Goal: Task Accomplishment & Management: Manage account settings

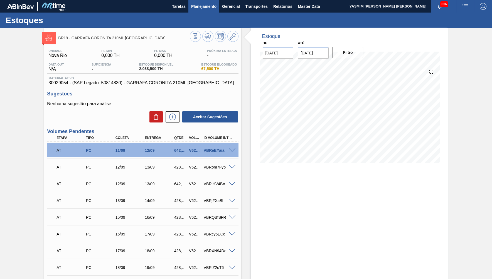
click at [195, 10] on button "Planejamento" at bounding box center [204, 6] width 31 height 13
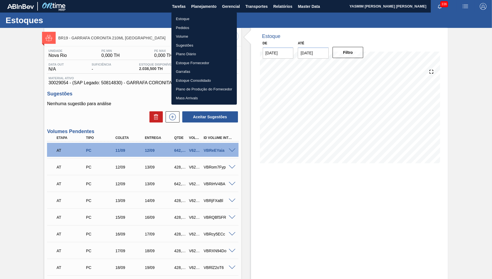
click at [256, 10] on div at bounding box center [246, 139] width 492 height 279
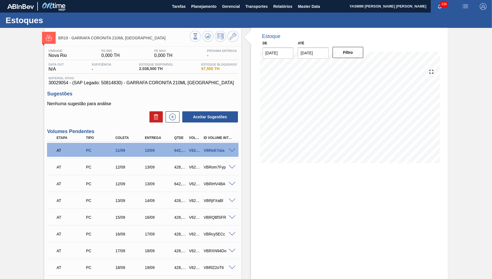
click at [256, 7] on div "Estoque Pedidos Volume Sugestões Plano Diário Estoque Fornecedor Garrafas Estoq…" at bounding box center [246, 139] width 492 height 279
click at [257, 10] on button "Transportes" at bounding box center [257, 6] width 28 height 13
click at [249, 24] on li "Otimização de Carga" at bounding box center [257, 27] width 46 height 9
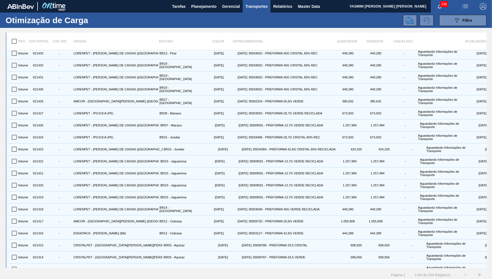
scroll to position [360, 0]
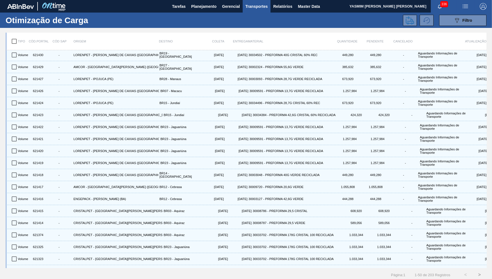
click at [483, 272] on button ">" at bounding box center [480, 274] width 14 height 14
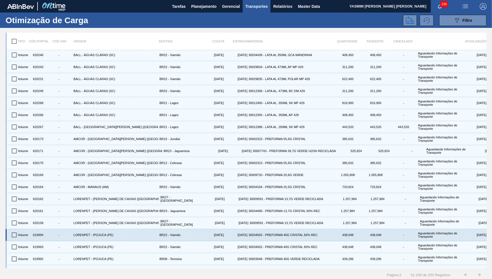
scroll to position [2, 0]
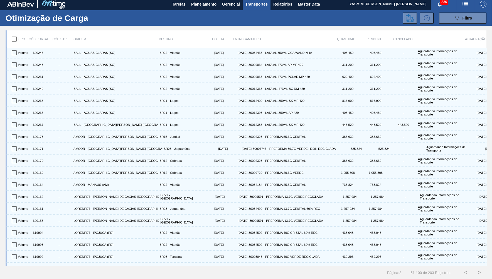
click at [479, 274] on div "Volume 619990 - LORENPET - [GEOGRAPHIC_DATA] ([GEOGRAPHIC_DATA]) BR08 - Teresin…" at bounding box center [247, 280] width 479 height 12
click at [479, 274] on button ">" at bounding box center [480, 272] width 14 height 14
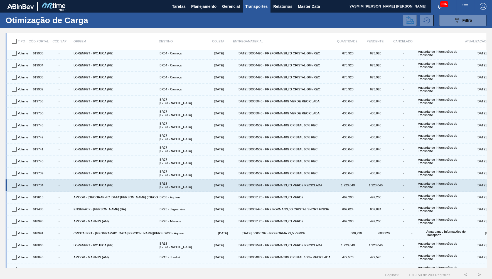
scroll to position [360, 0]
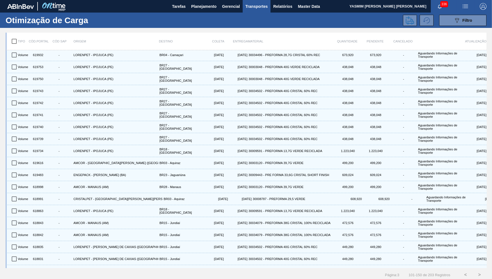
click at [480, 276] on button ">" at bounding box center [480, 274] width 14 height 14
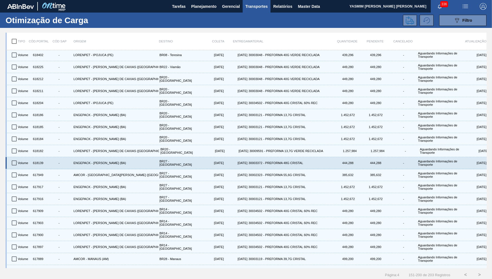
scroll to position [2, 0]
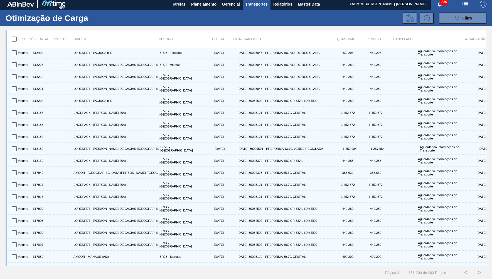
click at [481, 269] on button ">" at bounding box center [480, 272] width 14 height 14
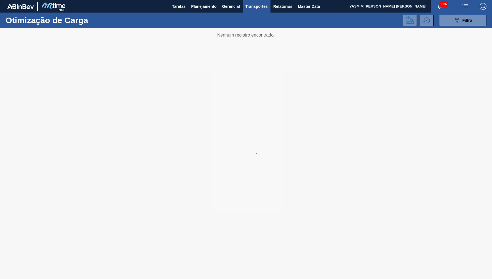
scroll to position [0, 0]
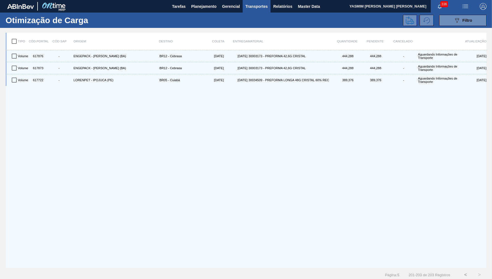
click at [463, 275] on button "<" at bounding box center [466, 274] width 14 height 14
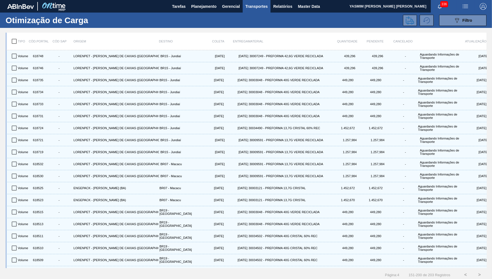
scroll to position [2, 0]
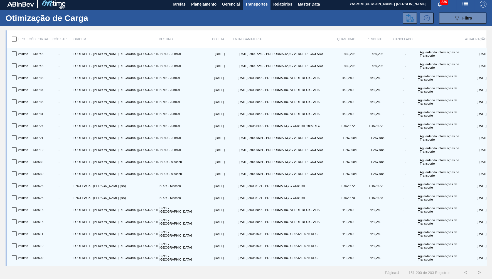
click at [466, 273] on button "<" at bounding box center [466, 272] width 14 height 14
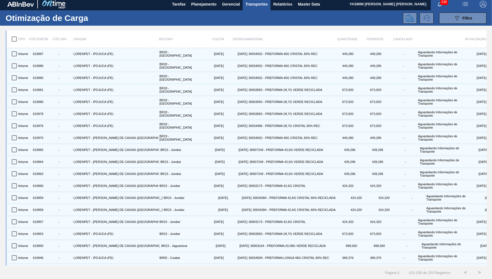
click at [466, 273] on button "<" at bounding box center [466, 272] width 14 height 14
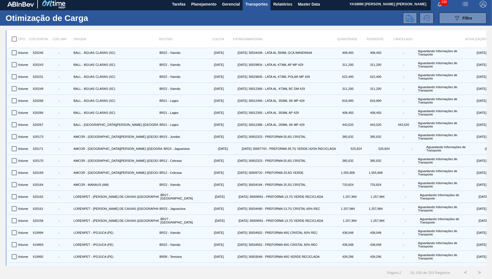
click at [467, 275] on button "<" at bounding box center [466, 272] width 14 height 14
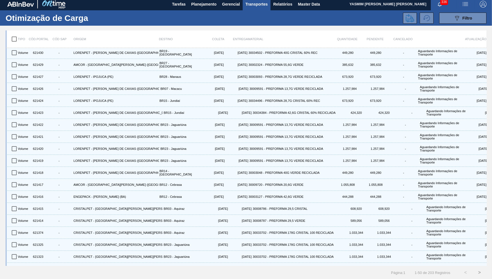
scroll to position [252, 0]
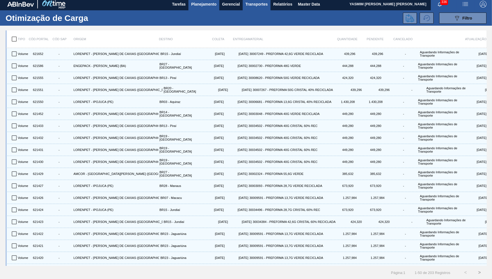
click at [199, 4] on span "Planejamento" at bounding box center [203, 4] width 25 height 7
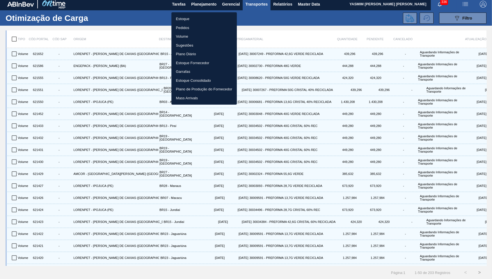
click at [187, 16] on li "Estoque" at bounding box center [204, 18] width 65 height 9
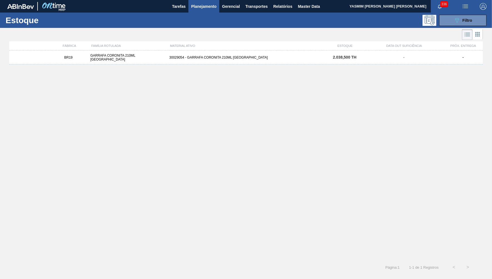
click at [204, 60] on div "BR19 GARRAFA CORONITA 210ML URUGUAI 30029054 - GARRAFA CORONITA 210ML PARAGUAI …" at bounding box center [246, 57] width 474 height 14
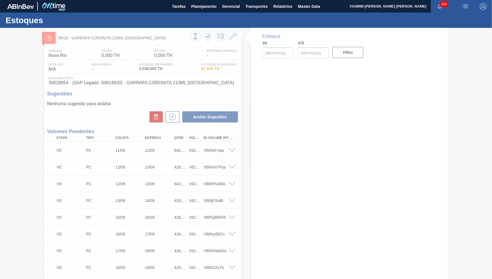
type input "[DATE]"
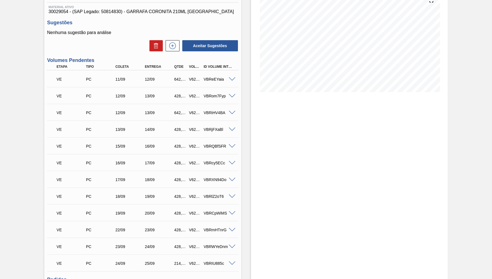
scroll to position [52, 0]
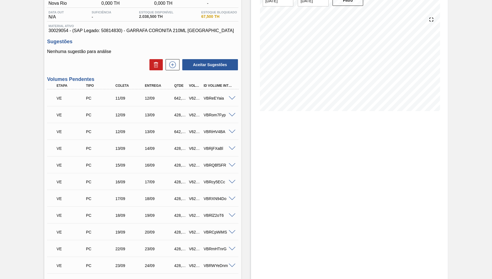
click at [201, 98] on div "VBReEYaia" at bounding box center [215, 98] width 30 height 4
click at [53, 85] on span at bounding box center [51, 86] width 8 height 4
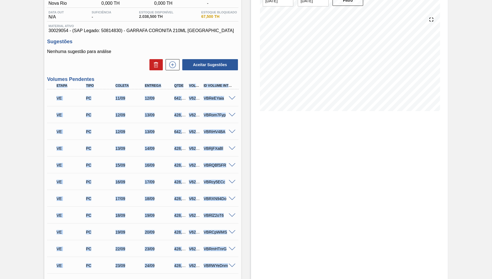
click at [238, 265] on div at bounding box center [233, 265] width 11 height 4
copy div "Etapa Tipo Coleta Entrega Qtde Volume Portal Id Volume Interno VE PC 11/09 12/0…"
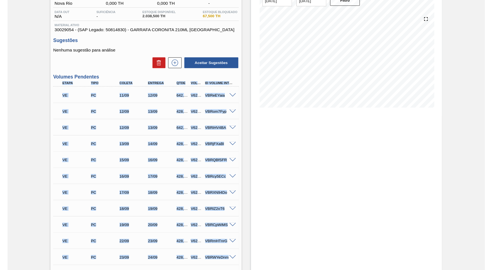
scroll to position [0, 0]
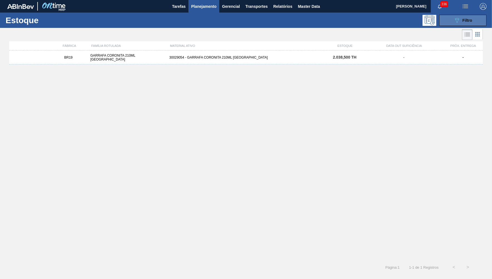
click at [453, 22] on button "089F7B8B-B2A5-4AFE-B5C0-19BA573D28AC Filtro" at bounding box center [463, 20] width 47 height 11
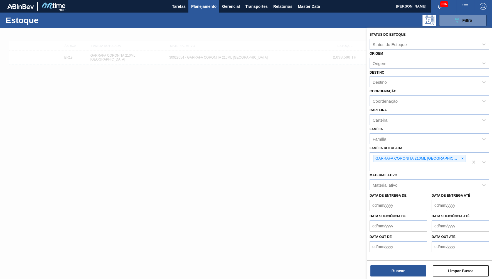
click at [194, 12] on button "Planejamento" at bounding box center [204, 6] width 31 height 13
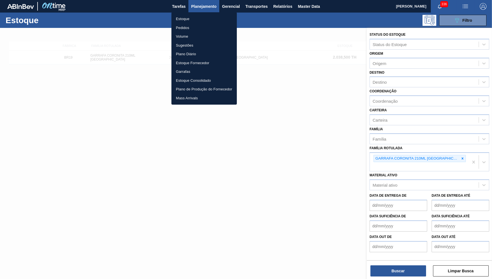
click at [185, 28] on li "Pedidos" at bounding box center [204, 27] width 65 height 9
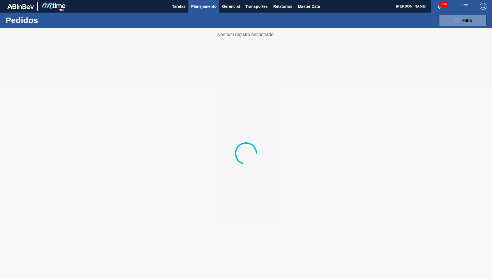
click at [439, 26] on div "089F7B8B-B2A5-4AFE-B5C0-19BA573D28AC Filtro Código Pedido Portal Códido PO SAP …" at bounding box center [289, 20] width 402 height 17
click at [455, 24] on button "089F7B8B-B2A5-4AFE-B5C0-19BA573D28AC Filtro" at bounding box center [463, 20] width 47 height 11
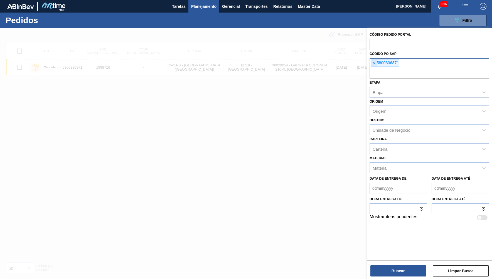
click at [372, 64] on span "×" at bounding box center [374, 63] width 5 height 7
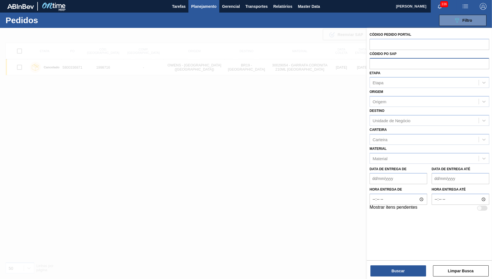
paste input "5800288898"
type input "5800288898"
click at [410, 264] on div "Buscar Limpar Busca" at bounding box center [429, 268] width 125 height 16
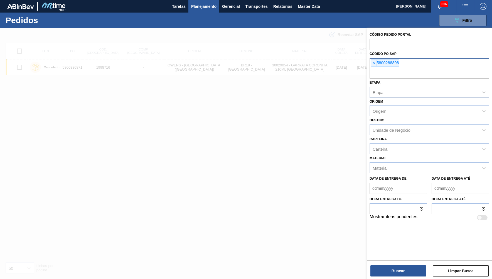
click at [382, 264] on div "Buscar Limpar Busca" at bounding box center [429, 268] width 125 height 16
click at [389, 268] on button "Buscar" at bounding box center [399, 270] width 56 height 11
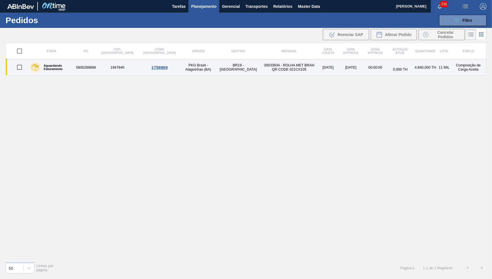
click at [181, 67] on td "PKG Brasil - Alagoinhas (BA)" at bounding box center [198, 67] width 35 height 16
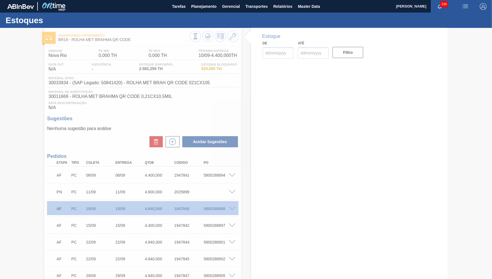
type input "[DATE]"
drag, startPoint x: 242, startPoint y: 125, endPoint x: 257, endPoint y: 128, distance: 15.6
click at [257, 60] on div "Estoque De 10/09/2025 Até 30/10/2025 Filtro" at bounding box center [349, 44] width 197 height 32
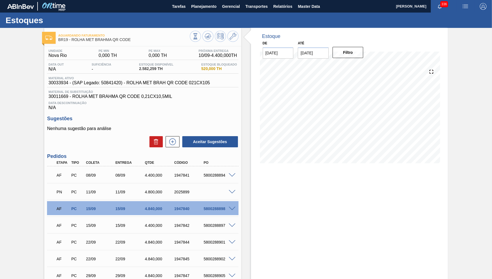
click at [133, 84] on span "30033934 - (SAP Legado: 50841420) - ROLHA MET BRAH QR CODE 021CX105" at bounding box center [129, 82] width 162 height 5
click at [211, 179] on div "AF PC 08/09 08/09 4.400,000 1947841 5800288894" at bounding box center [141, 174] width 177 height 11
click at [207, 184] on div "PN PC 11/09 11/09 4.800,000 2025899 Material 30033934 - ROLHA MET BRAH QR CODE …" at bounding box center [142, 191] width 191 height 17
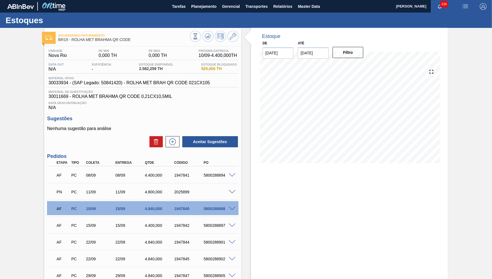
click at [211, 179] on div "AF PC 08/09 08/09 4.400,000 1947841 5800288894" at bounding box center [141, 174] width 177 height 11
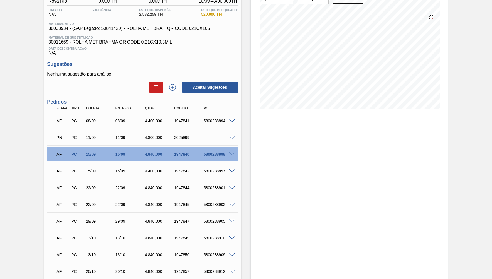
click at [214, 154] on div "5800288898" at bounding box center [218, 154] width 33 height 4
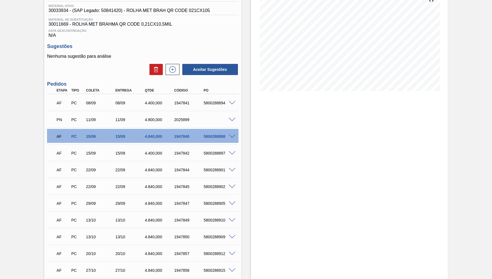
scroll to position [81, 0]
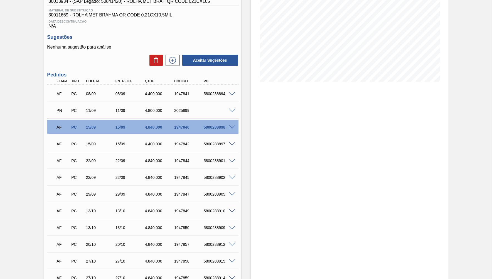
click at [232, 124] on div "AF PC 15/09 15/09 4.840,000 1947840 5800288898" at bounding box center [142, 126] width 191 height 14
click at [235, 125] on div at bounding box center [233, 127] width 11 height 4
click at [231, 126] on span at bounding box center [232, 127] width 7 height 4
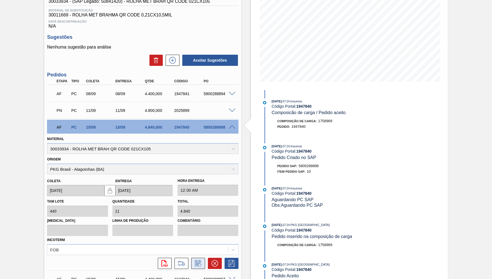
click at [195, 260] on icon at bounding box center [198, 263] width 6 height 6
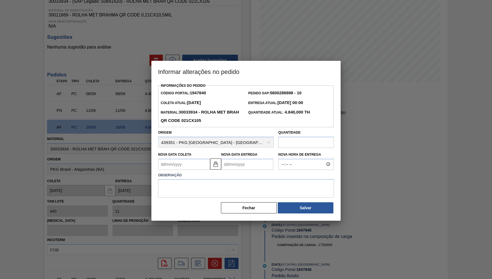
click at [299, 140] on input "text" at bounding box center [307, 141] width 56 height 11
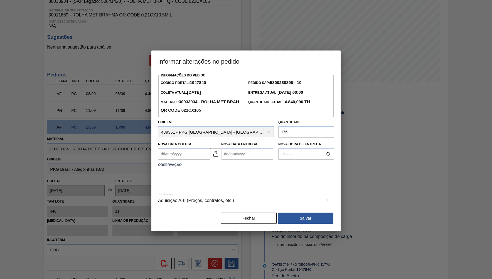
type input "1.760"
click at [192, 149] on Coleta1947840 "Nova Data Coleta" at bounding box center [184, 153] width 52 height 11
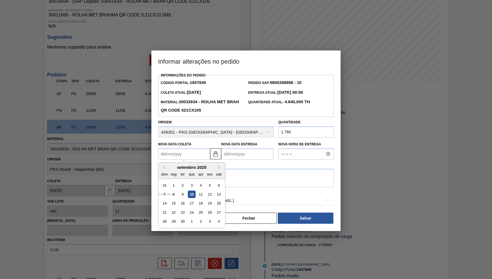
click at [235, 148] on Entrega1947840 "Nova Data Entrega" at bounding box center [247, 153] width 52 height 11
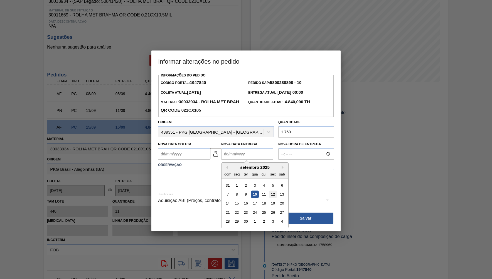
click at [269, 190] on div "12" at bounding box center [273, 194] width 8 height 8
type Coleta1947840 "12/09/2025"
type Entrega1947840 "12/09/2025"
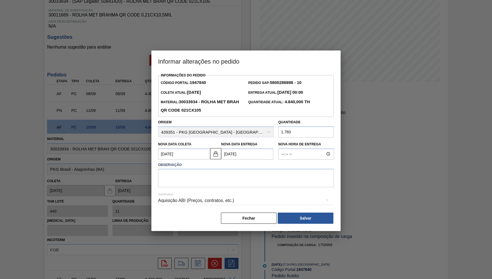
click at [225, 192] on div "Aquisição ABI (Preços, contratos, etc.)" at bounding box center [246, 200] width 176 height 16
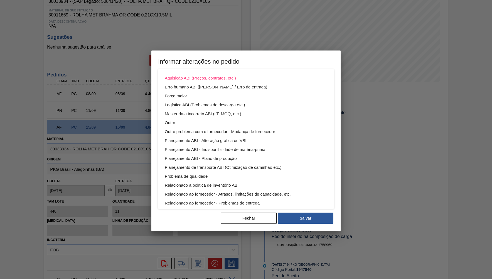
click at [173, 213] on div "Aquisição ABI (Preços, contratos, etc.) Erro humano ABI (Cálculo / Erro de entr…" at bounding box center [246, 139] width 492 height 279
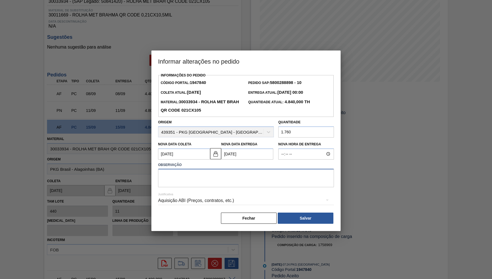
click at [201, 174] on textarea at bounding box center [246, 178] width 176 height 18
click at [208, 163] on label "Observação" at bounding box center [246, 165] width 176 height 8
click at [202, 171] on textarea at bounding box center [246, 178] width 176 height 18
click at [172, 174] on textarea "Diferança do pedido sera diluido em outras plantas" at bounding box center [246, 178] width 176 height 18
click at [298, 103] on strong "4.840,000 TH" at bounding box center [297, 101] width 26 height 5
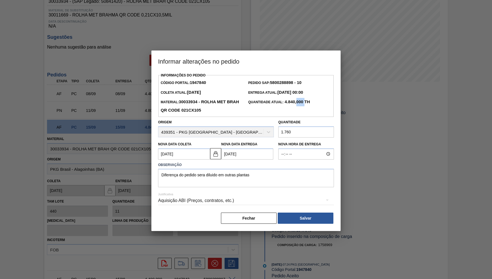
click at [298, 103] on strong "4.840,000 TH" at bounding box center [297, 101] width 26 height 5
drag, startPoint x: 286, startPoint y: 101, endPoint x: 301, endPoint y: 100, distance: 14.5
click at [301, 100] on strong "4.840,000 TH" at bounding box center [297, 101] width 26 height 5
click at [283, 101] on span "Quantidade Atual: 4.840,000 TH" at bounding box center [279, 102] width 62 height 4
drag, startPoint x: 284, startPoint y: 101, endPoint x: 307, endPoint y: 101, distance: 23.1
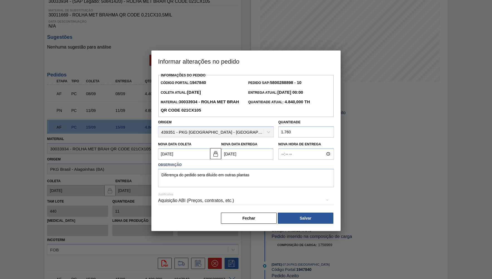
click at [307, 101] on span "Quantidade Atual: 4.840,000 TH" at bounding box center [279, 102] width 62 height 4
copy span "4.840,000"
click at [264, 175] on textarea "Diferença do pedido sera diluido em outras plantas" at bounding box center [246, 178] width 176 height 18
click at [209, 169] on textarea "Diferença do pedido sera diluido em outras plantas" at bounding box center [246, 178] width 176 height 18
click at [203, 177] on textarea "Diferença do pedido sera diluído em outras plantas" at bounding box center [246, 178] width 176 height 18
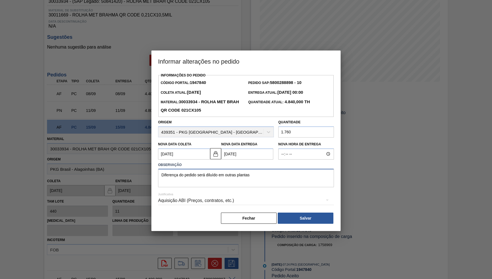
click at [265, 172] on textarea "Diferença do pedido será diluído em outras plantas" at bounding box center [246, 178] width 176 height 18
paste textarea "3.080"
drag, startPoint x: 196, startPoint y: 153, endPoint x: 102, endPoint y: 139, distance: 94.7
click at [158, 169] on textarea "Diferença do pedido será diluído em outras plantas 3.080" at bounding box center [246, 178] width 176 height 18
type textarea "Diferença do pedido será diluído em outras plantas 3.080"
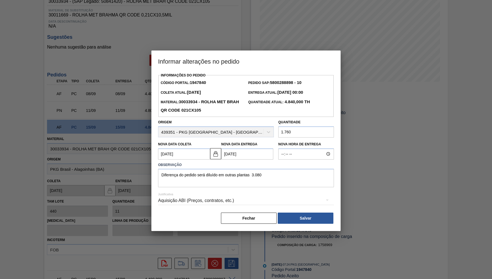
click at [296, 166] on div "Observação Diferença do pedido será diluído em outras plantas 3.080" at bounding box center [246, 174] width 176 height 26
click at [304, 212] on button "Salvar" at bounding box center [306, 217] width 56 height 11
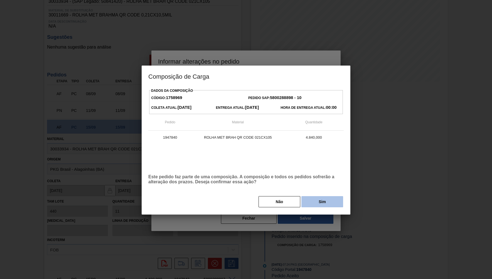
click at [323, 203] on button "Sim" at bounding box center [323, 201] width 42 height 11
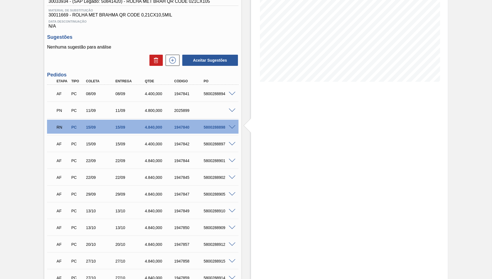
click at [215, 92] on div "5800288894" at bounding box center [218, 93] width 33 height 4
click at [233, 91] on div at bounding box center [233, 93] width 11 height 4
click at [229, 92] on div at bounding box center [233, 93] width 11 height 4
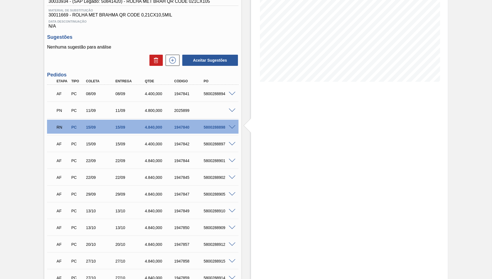
click at [229, 92] on div at bounding box center [233, 93] width 11 height 4
click at [230, 92] on span at bounding box center [232, 94] width 7 height 4
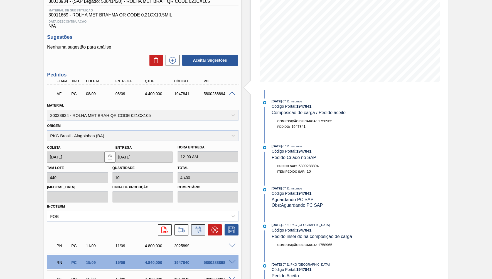
click at [194, 226] on icon at bounding box center [198, 229] width 9 height 7
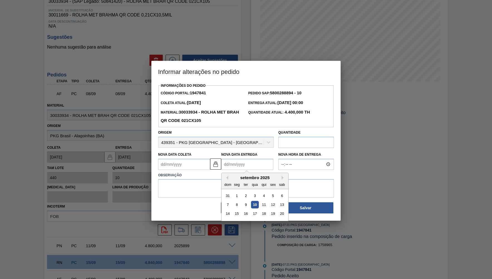
click at [242, 163] on Entrega1947841 "Nova Data Entrega" at bounding box center [247, 163] width 52 height 11
click at [272, 201] on div "12" at bounding box center [273, 205] width 8 height 8
type Coleta1947841 "12/09/2025"
type Entrega1947841 "12/09/2025"
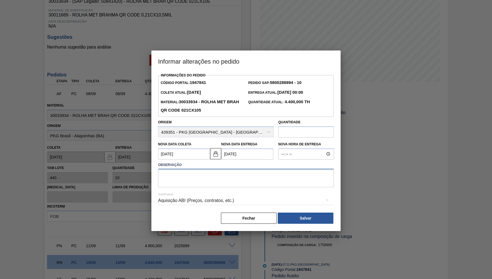
click at [210, 173] on textarea at bounding box center [246, 178] width 176 height 18
click at [289, 72] on div "Informações do Pedido Código Portal: 1947841 Pedido SAP: 5800288894 - 10 Coleta…" at bounding box center [246, 147] width 176 height 153
click at [266, 177] on textarea "Reprogramação com unidade" at bounding box center [246, 178] width 176 height 18
drag, startPoint x: 237, startPoint y: 166, endPoint x: 221, endPoint y: 168, distance: 15.4
click at [235, 166] on div "Observação Reprogramação com unidade" at bounding box center [246, 174] width 176 height 26
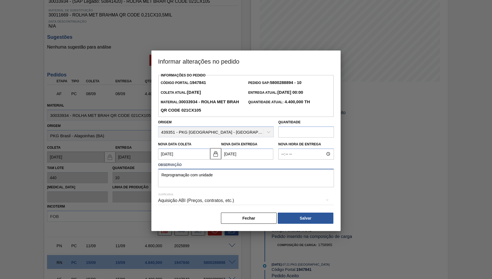
click at [204, 172] on textarea "Reprogramação com unidade" at bounding box center [246, 178] width 176 height 18
type textarea "Reprogramação com PKG"
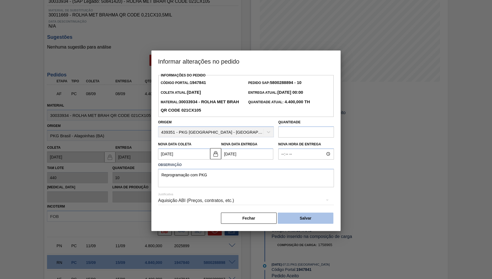
click at [324, 220] on button "Salvar" at bounding box center [306, 217] width 56 height 11
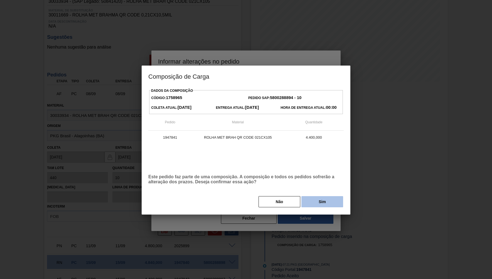
click at [317, 202] on button "Sim" at bounding box center [323, 201] width 42 height 11
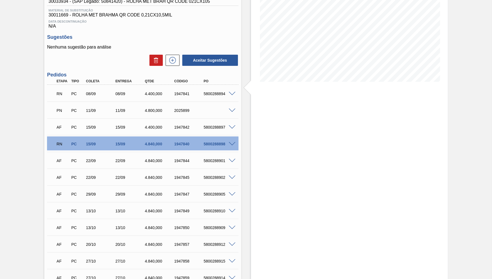
click at [184, 126] on div "1947842" at bounding box center [189, 127] width 33 height 4
click at [187, 138] on div "RN PC 15/09 15/09 4.840,000 1947840 5800288898" at bounding box center [141, 143] width 177 height 11
copy div "1947840"
click at [170, 96] on div "RN PC 08/09 08/09 4.400,000 1947841 5800288894" at bounding box center [141, 92] width 177 height 11
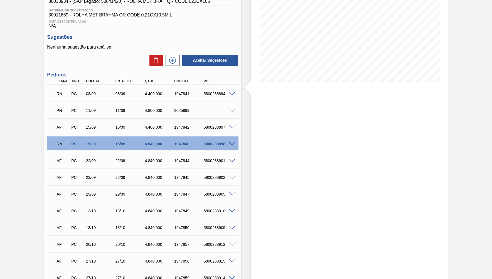
click at [178, 94] on div "1947841" at bounding box center [189, 93] width 33 height 4
copy div "1947841"
click at [288, 157] on div "Estoque De 10/09/2025 Até 30/10/2025 Filtro 30/09 Projeção de Estoque 35,542.25…" at bounding box center [349, 206] width 197 height 518
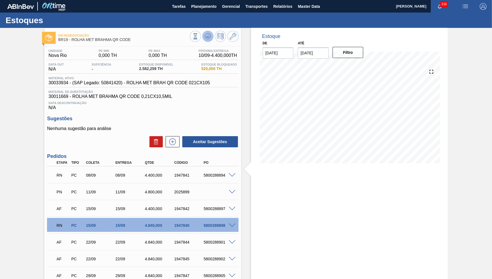
click at [209, 33] on button at bounding box center [207, 36] width 11 height 11
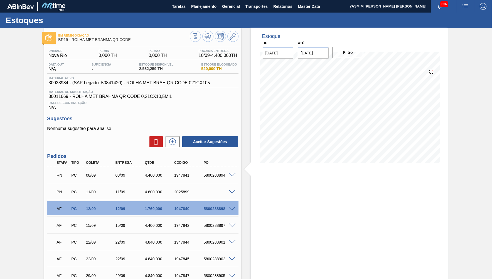
click at [175, 188] on div "PN PC 11/09 11/09 4.800,000 2025899" at bounding box center [141, 190] width 177 height 11
click at [209, 38] on icon at bounding box center [208, 36] width 7 height 7
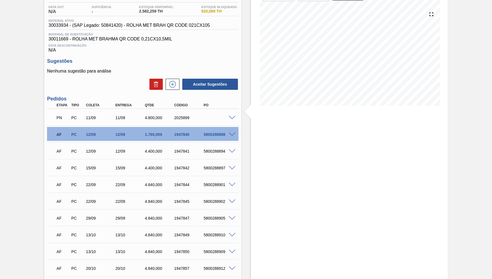
scroll to position [50, 0]
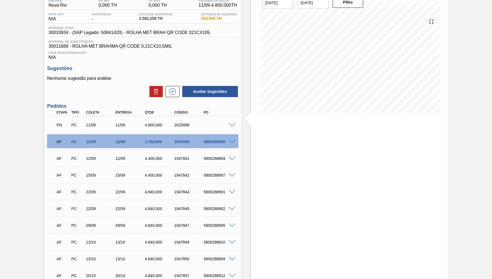
click at [230, 124] on span at bounding box center [232, 125] width 7 height 4
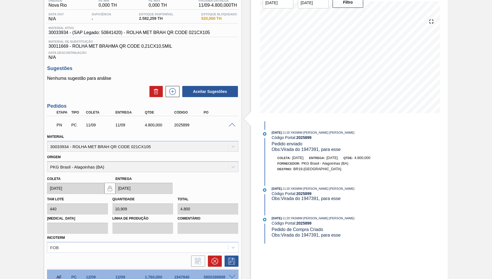
scroll to position [0, 0]
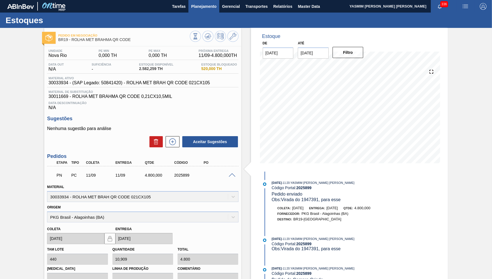
click at [195, 9] on span "Planejamento" at bounding box center [203, 6] width 25 height 7
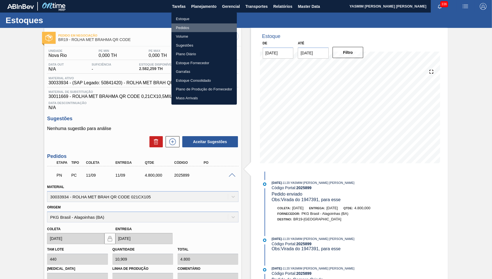
click at [185, 30] on li "Pedidos" at bounding box center [204, 27] width 65 height 9
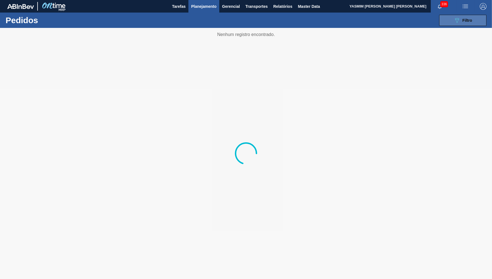
click at [459, 18] on icon "089F7B8B-B2A5-4AFE-B5C0-19BA573D28AC" at bounding box center [457, 20] width 7 height 7
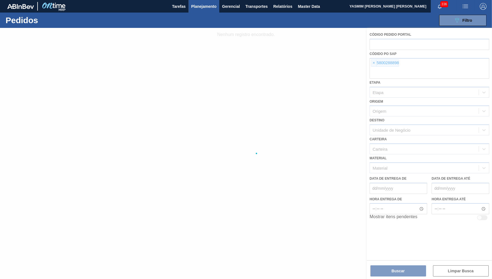
click at [372, 64] on div at bounding box center [246, 153] width 492 height 251
click at [376, 61] on div at bounding box center [246, 153] width 492 height 251
click at [374, 62] on div at bounding box center [246, 153] width 492 height 251
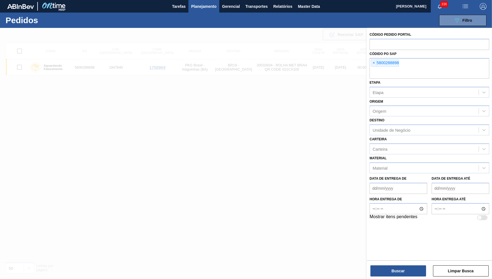
click at [374, 62] on span "×" at bounding box center [374, 63] width 5 height 7
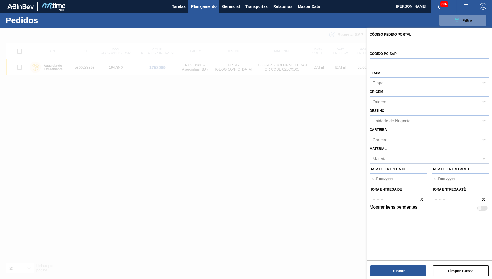
click at [380, 43] on input "text" at bounding box center [430, 44] width 120 height 11
paste input "1947391"
type input "1947391"
drag, startPoint x: 379, startPoint y: 65, endPoint x: 371, endPoint y: 48, distance: 19.2
click at [379, 65] on input "text" at bounding box center [430, 63] width 120 height 11
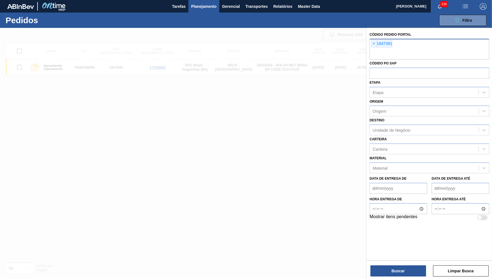
paste input "1947391"
type input "1947391"
click at [375, 44] on span "×" at bounding box center [374, 43] width 5 height 7
drag, startPoint x: 405, startPoint y: 264, endPoint x: 401, endPoint y: 266, distance: 4.3
click at [402, 265] on div "Buscar Limpar Busca" at bounding box center [429, 268] width 125 height 16
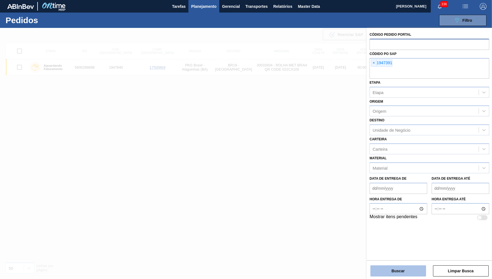
click at [401, 267] on button "Buscar" at bounding box center [399, 270] width 56 height 11
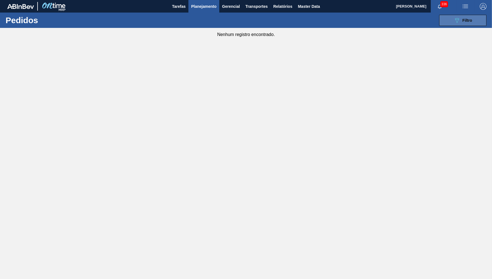
click at [460, 26] on button "089F7B8B-B2A5-4AFE-B5C0-19BA573D28AC Filtro" at bounding box center [463, 20] width 47 height 11
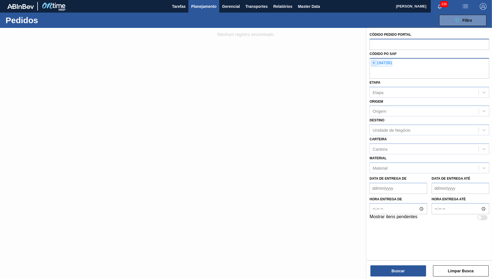
click at [375, 61] on span "×" at bounding box center [374, 63] width 5 height 7
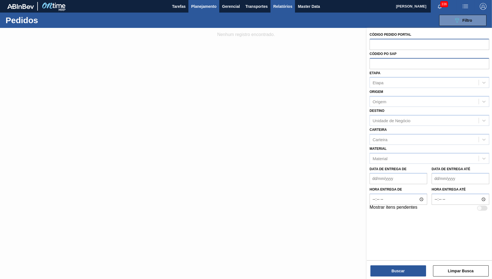
click at [276, 12] on button "Relatórios" at bounding box center [283, 6] width 25 height 13
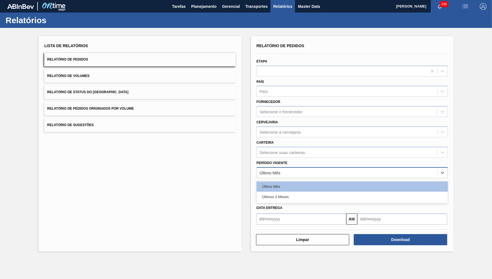
click at [267, 170] on div "Último Mês" at bounding box center [270, 172] width 21 height 5
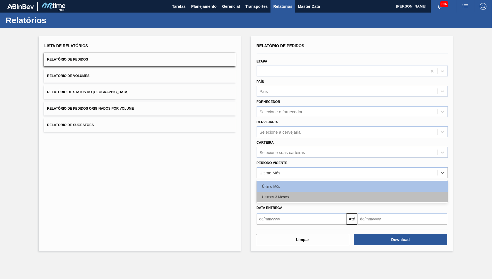
click at [281, 191] on div "Últimos 3 Meses" at bounding box center [352, 196] width 191 height 10
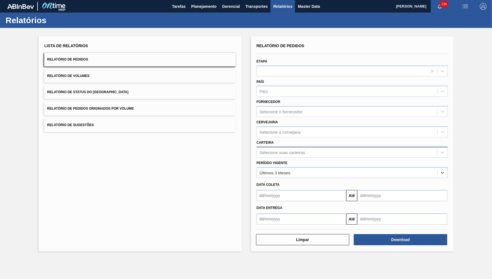
click at [266, 150] on div "Selecione suas carteiras" at bounding box center [282, 152] width 45 height 5
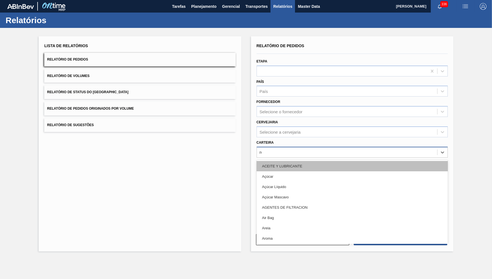
type input "rolha"
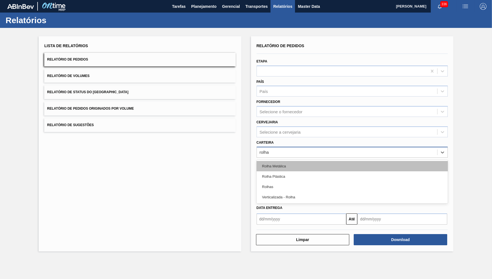
click at [312, 164] on div "Rolha Metálica" at bounding box center [352, 166] width 191 height 10
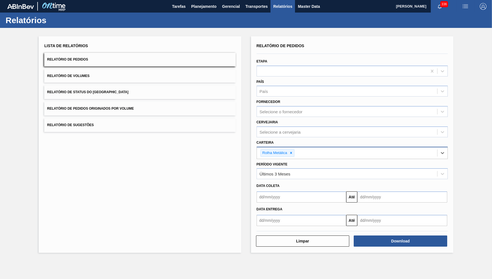
click at [302, 182] on div "Data coleta" at bounding box center [353, 186] width 196 height 8
click at [440, 237] on button "Download" at bounding box center [401, 240] width 94 height 11
click at [196, 12] on button "Planejamento" at bounding box center [204, 6] width 31 height 13
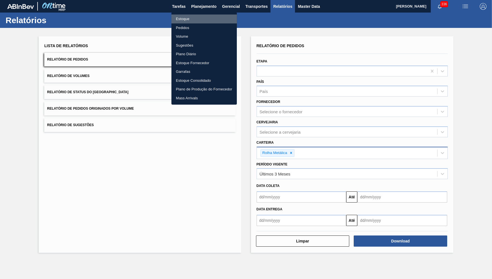
click at [182, 16] on li "Estoque" at bounding box center [204, 18] width 65 height 9
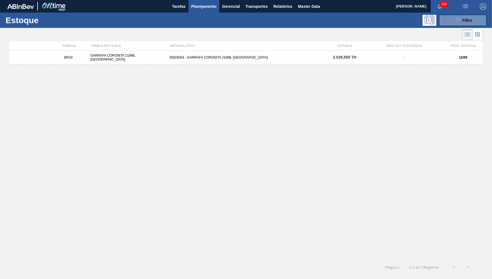
click at [229, 62] on div "BR19 GARRAFA CORONITA 210ML URUGUAI 30029054 - GARRAFA CORONITA 210ML PARAGUAI …" at bounding box center [246, 57] width 474 height 14
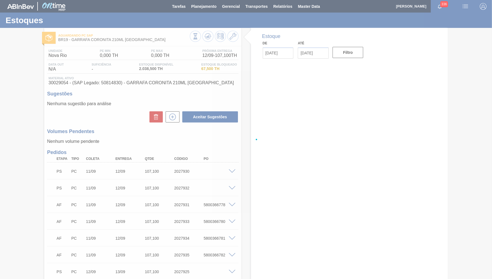
type input "[DATE]"
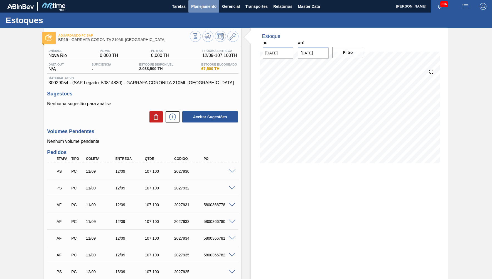
click at [211, 6] on span "Planejamento" at bounding box center [203, 6] width 25 height 7
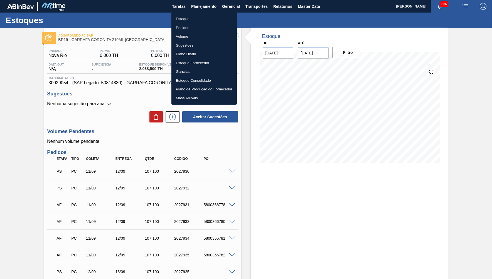
click at [195, 28] on li "Pedidos" at bounding box center [204, 27] width 65 height 9
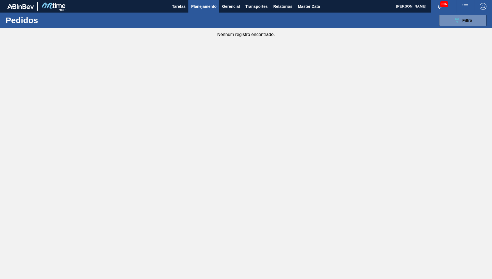
click at [463, 29] on div "Nenhum registro encontrado." at bounding box center [246, 32] width 492 height 9
click at [460, 21] on icon "089F7B8B-B2A5-4AFE-B5C0-19BA573D28AC" at bounding box center [457, 20] width 7 height 7
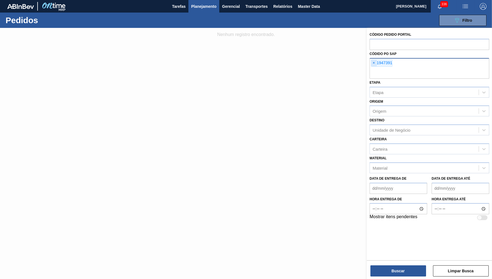
click at [373, 60] on span "×" at bounding box center [374, 63] width 5 height 7
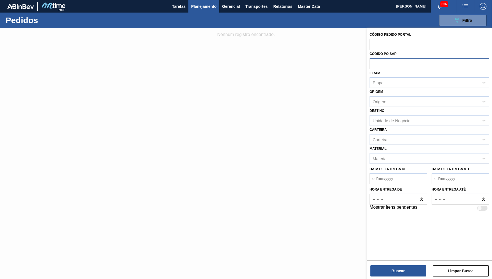
click at [208, 6] on span "Planejamento" at bounding box center [203, 6] width 25 height 7
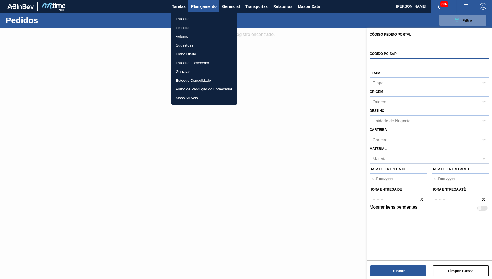
click at [197, 21] on li "Estoque" at bounding box center [204, 18] width 65 height 9
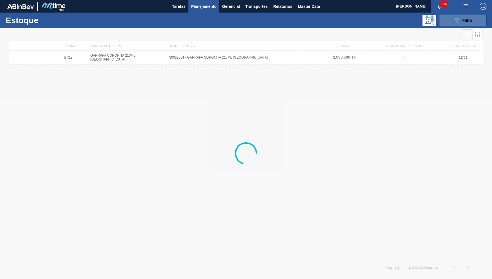
click at [461, 22] on div "089F7B8B-B2A5-4AFE-B5C0-19BA573D28AC Filtro" at bounding box center [463, 20] width 19 height 7
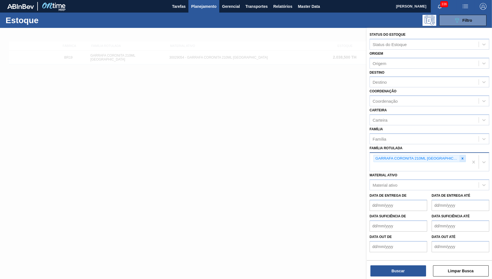
click at [460, 155] on div at bounding box center [463, 158] width 6 height 7
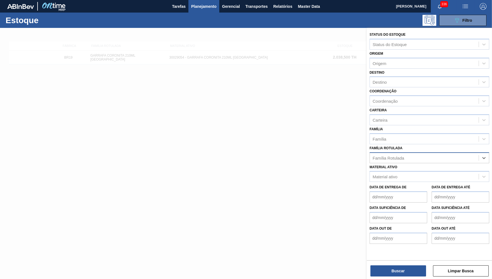
click at [387, 155] on div "Família Rotulada" at bounding box center [424, 157] width 109 height 8
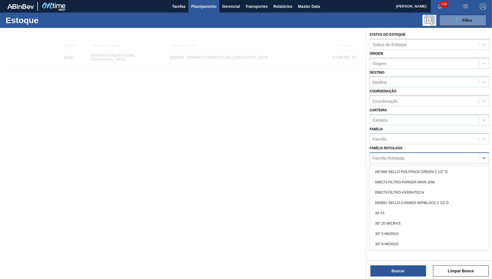
click at [387, 155] on div "Família Rotulada" at bounding box center [424, 157] width 109 height 8
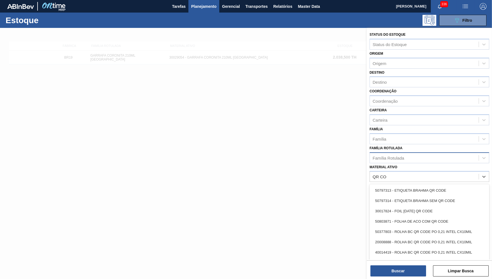
type ativo "QR CO"
click at [378, 155] on div "Família Rotulada" at bounding box center [388, 157] width 31 height 5
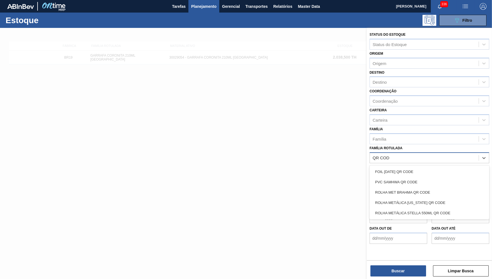
type Rotulada "QR CODE"
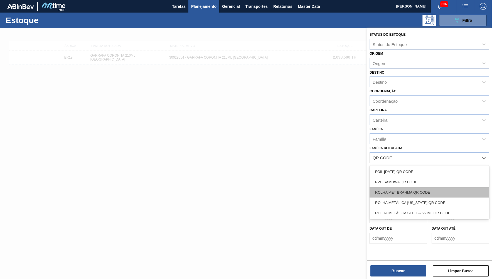
click at [433, 187] on div "ROLHA MET BRAHMA QR CODE" at bounding box center [430, 192] width 120 height 10
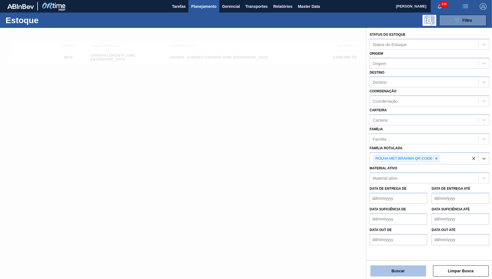
click at [405, 270] on button "Buscar" at bounding box center [399, 270] width 56 height 11
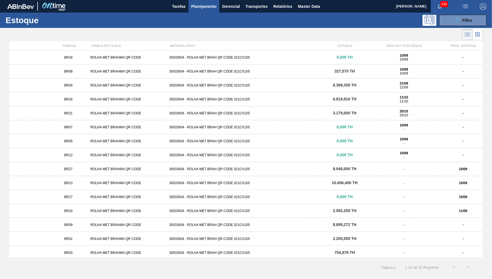
scroll to position [3, 0]
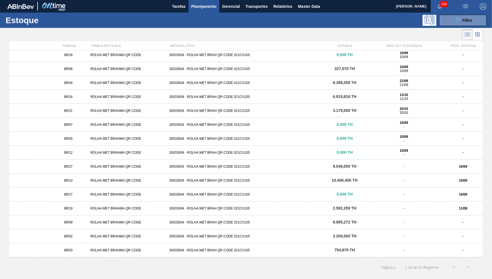
click at [72, 97] on span "BR16" at bounding box center [68, 97] width 8 height 4
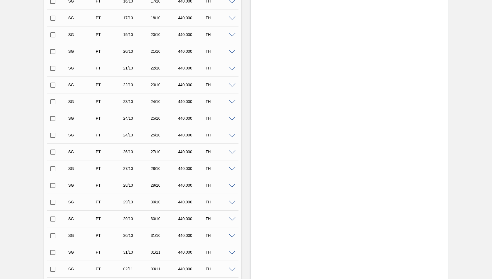
scroll to position [408, 0]
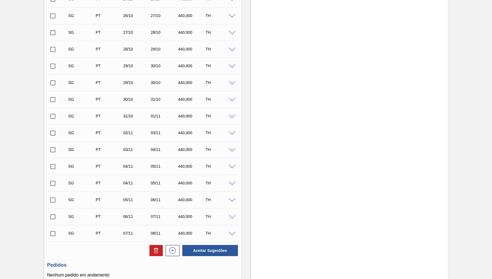
click at [234, 233] on span at bounding box center [232, 233] width 7 height 4
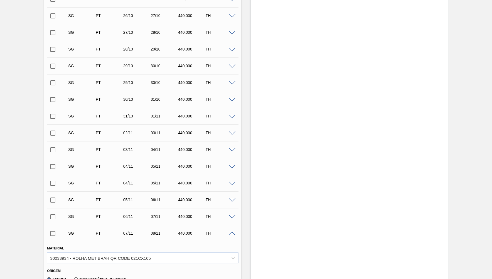
click at [232, 231] on div "SG PT 07/11 08/11 440,000 TH" at bounding box center [142, 233] width 191 height 14
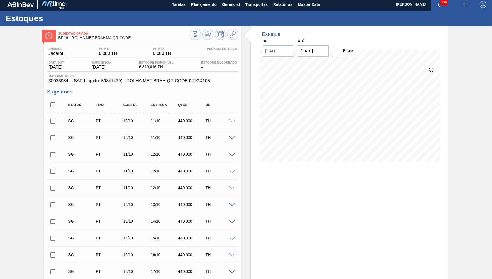
scroll to position [0, 0]
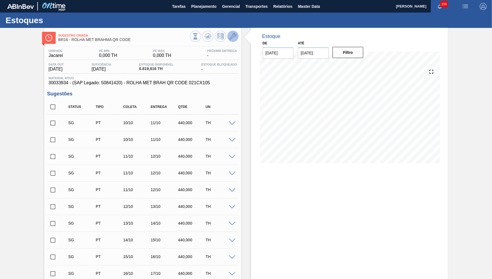
click at [234, 33] on button at bounding box center [233, 36] width 11 height 11
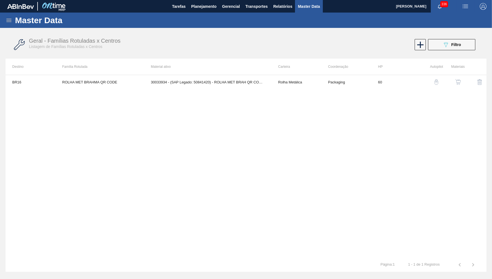
click at [456, 84] on div "button" at bounding box center [458, 82] width 7 height 6
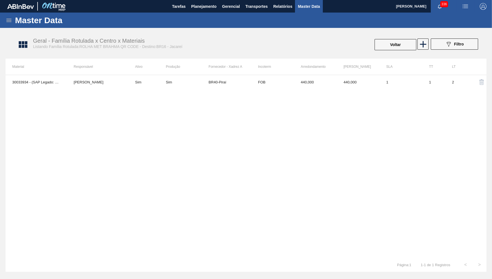
click at [287, 90] on div "30033934 - (SAP Legado: 50841420) - ROLHA MET BRAH QR CODE 021CX105 YASMIM FERR…" at bounding box center [246, 166] width 481 height 183
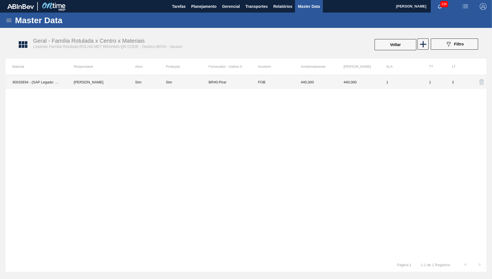
click at [287, 85] on td "FOB" at bounding box center [273, 82] width 43 height 14
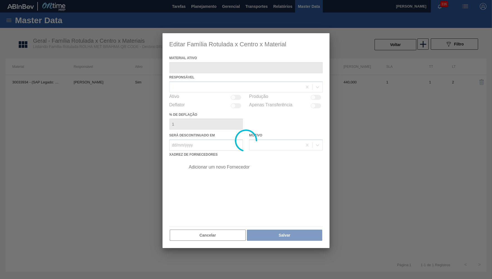
type ativo "30033934 - (SAP Legado: 50841420) - ROLHA MET BRAH QR CODE 021CX105"
checkbox input "true"
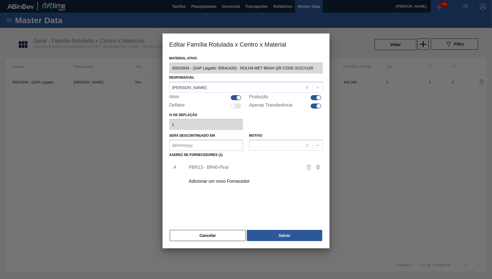
click at [231, 185] on div "Adicionar um novo Fornecedor" at bounding box center [252, 181] width 141 height 14
click at [231, 180] on div "Adicionar um novo Fornecedor" at bounding box center [243, 181] width 109 height 5
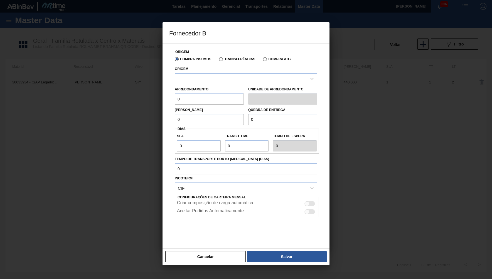
click at [206, 88] on label "Arredondamento" at bounding box center [192, 89] width 34 height 4
click at [202, 77] on div at bounding box center [241, 78] width 132 height 8
click at [198, 110] on div "Lote Mínimo 0" at bounding box center [209, 115] width 69 height 19
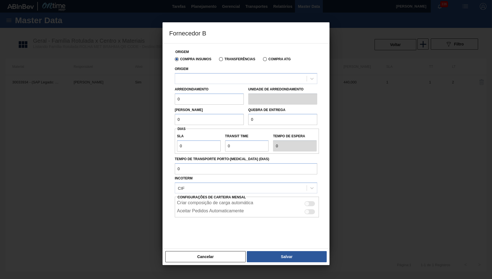
click at [197, 97] on input "0" at bounding box center [209, 98] width 69 height 11
click at [199, 81] on div at bounding box center [241, 78] width 132 height 8
click at [197, 79] on div at bounding box center [241, 78] width 132 height 8
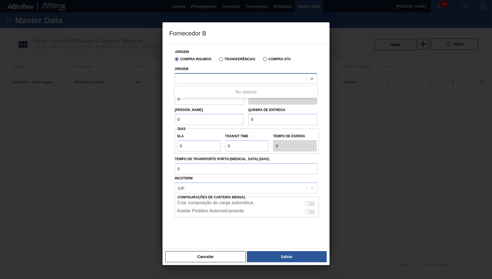
click at [205, 81] on div at bounding box center [241, 78] width 132 height 8
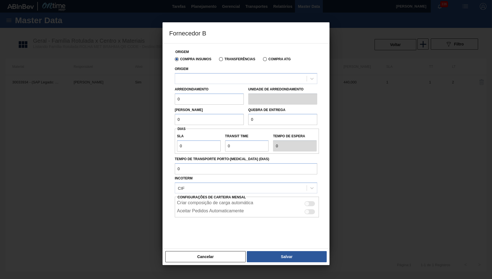
click at [204, 248] on div "Cancelar Salvar" at bounding box center [246, 256] width 167 height 17
click at [203, 253] on button "Cancelar" at bounding box center [205, 256] width 80 height 11
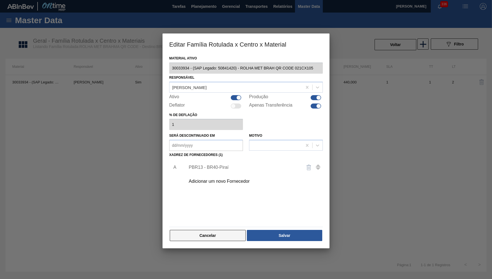
click at [213, 237] on button "Cancelar" at bounding box center [208, 235] width 76 height 11
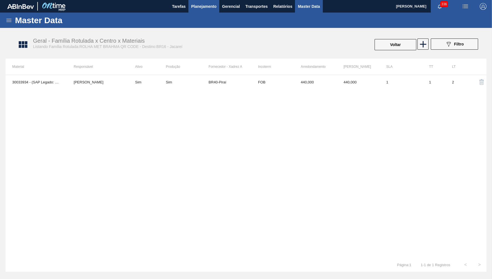
click at [202, 9] on span "Planejamento" at bounding box center [203, 6] width 25 height 7
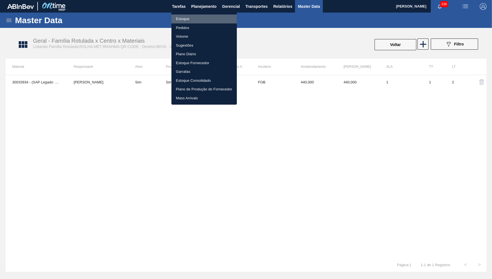
click at [197, 17] on li "Estoque" at bounding box center [204, 18] width 65 height 9
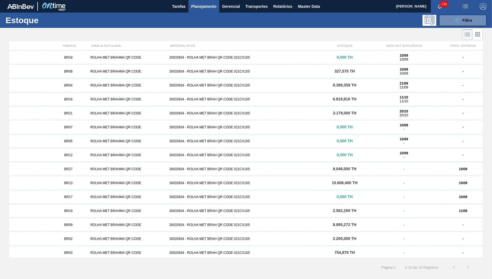
scroll to position [3, 0]
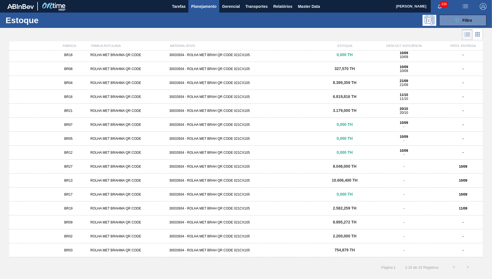
click at [321, 168] on div "30033934 - ROLHA MET BRAH QR CODE 021CX105" at bounding box center [246, 166] width 158 height 4
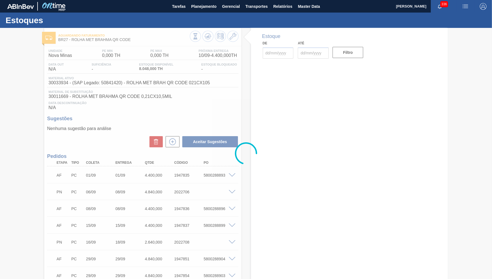
type input "[DATE]"
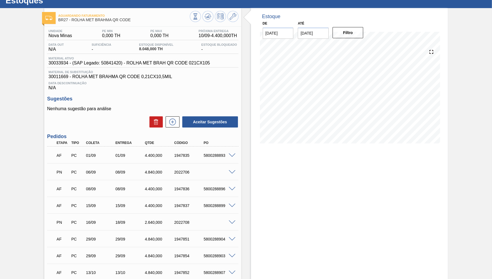
scroll to position [27, 0]
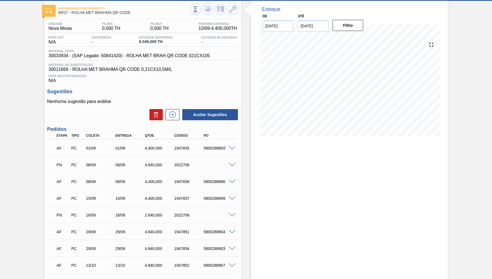
click at [233, 216] on span at bounding box center [232, 215] width 7 height 4
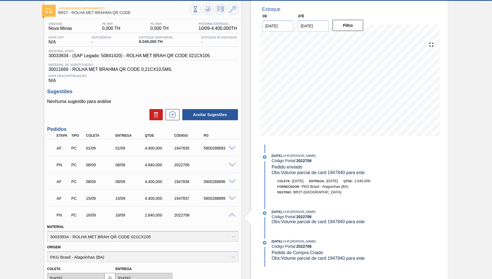
click at [339, 174] on span "Obs: Volume parcial de card 1947840 para este" at bounding box center [318, 172] width 93 height 5
copy span "1947840"
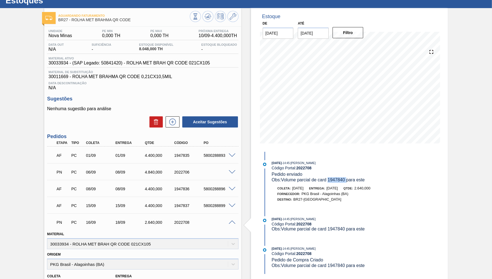
scroll to position [0, 0]
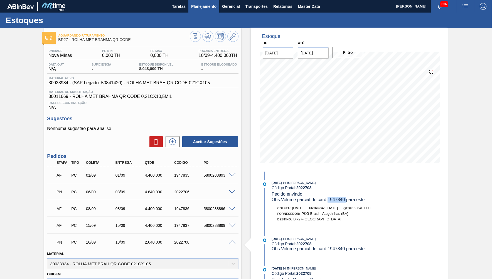
click at [194, 10] on button "Planejamento" at bounding box center [204, 6] width 31 height 13
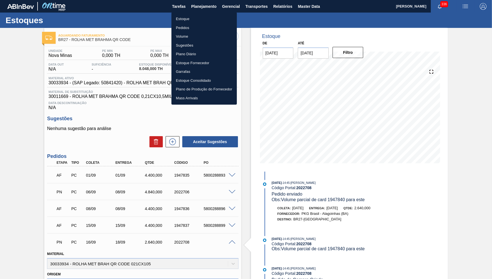
click at [186, 19] on li "Estoque" at bounding box center [204, 18] width 65 height 9
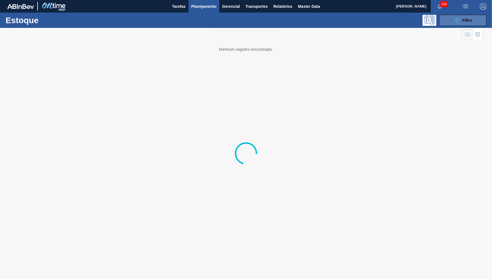
click at [461, 17] on div "089F7B8B-B2A5-4AFE-B5C0-19BA573D28AC Filtro" at bounding box center [463, 20] width 19 height 7
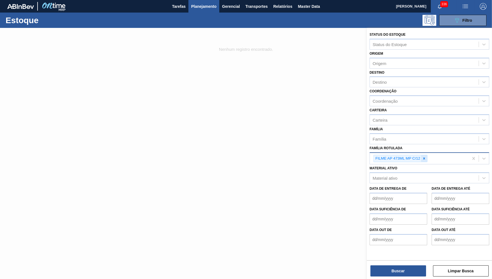
click at [427, 155] on div at bounding box center [424, 158] width 6 height 7
paste Rotulada "Recuperando dados. Aguarde alguns segundos e tente cortar ou copiar novamente."
type Rotulada "Recuperando dados. Aguarde alguns segundos e tente cortar ou copiar novamente."
click at [428, 155] on div at bounding box center [424, 158] width 6 height 7
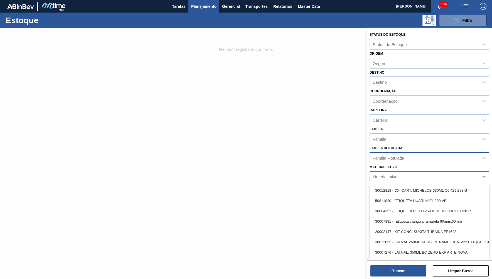
click at [426, 171] on div "Material ativo" at bounding box center [430, 176] width 120 height 11
paste ativo "30029828"
type ativo "30029828"
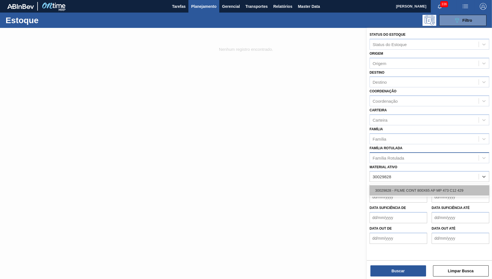
click at [414, 185] on div "30029828 - FILME CONT 800X65 AP MP 473 C12 429" at bounding box center [430, 190] width 120 height 10
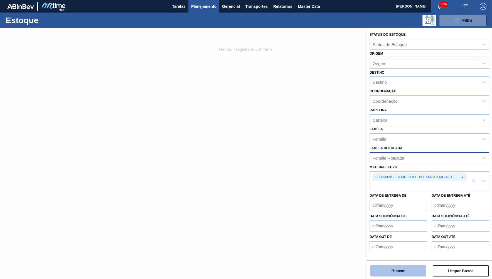
click at [407, 266] on button "Buscar" at bounding box center [399, 270] width 56 height 11
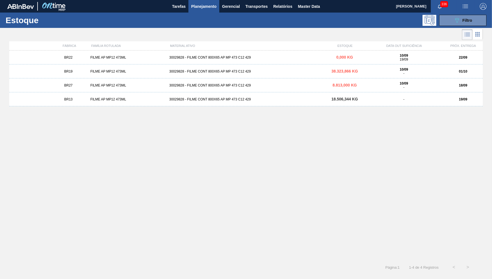
click at [468, 59] on div "22/09" at bounding box center [464, 57] width 40 height 4
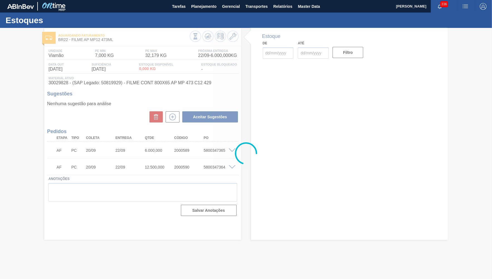
type input "20/09/2025"
type input "[DATE]"
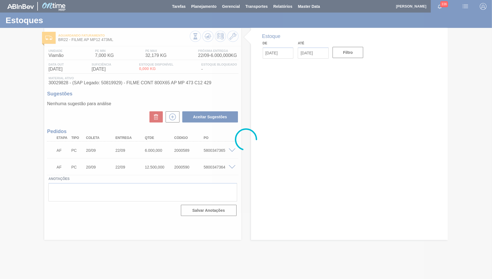
click at [231, 150] on div at bounding box center [246, 139] width 492 height 279
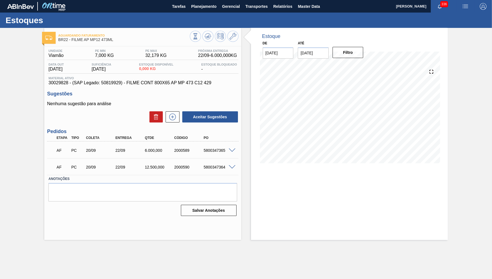
click at [231, 150] on span at bounding box center [232, 150] width 7 height 4
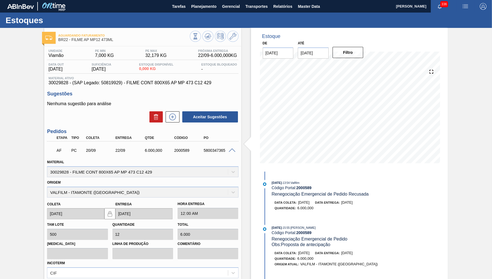
click at [325, 197] on div "09/09/2025 - 13:54 : Valfilm Código Portal: 2000589 Renegociação Emergencial de…" at bounding box center [332, 198] width 143 height 36
click at [102, 69] on div "Unidade Viamão PE MIN 7,000 KG PE MAX 32,179 KG Próxima Entrega 22/09 - 6.000,0…" at bounding box center [142, 67] width 191 height 36
click at [104, 79] on span "Material ativo" at bounding box center [142, 77] width 189 height 3
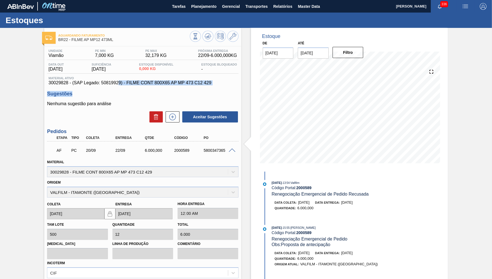
drag, startPoint x: 126, startPoint y: 91, endPoint x: 120, endPoint y: 89, distance: 6.1
click at [123, 92] on div "Unidade Viamão PE MIN 7,000 KG PE MAX 32,179 KG Próxima Entrega 22/09 - 6.000,0…" at bounding box center [142, 199] width 197 height 306
click at [117, 79] on span "Material ativo" at bounding box center [142, 77] width 189 height 3
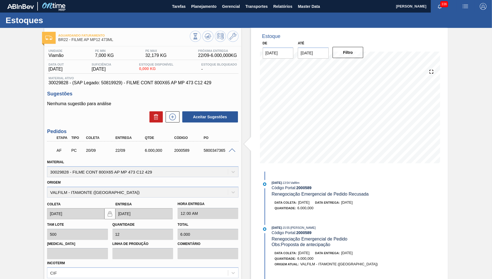
click at [123, 87] on div "Unidade Viamão PE MIN 7,000 KG PE MAX 32,179 KG Próxima Entrega 22/09 - 6.000,0…" at bounding box center [142, 199] width 197 height 306
click at [82, 83] on span "30029828 - (SAP Legado: 50819929) - FILME CONT 800X65 AP MP 473 C12 429" at bounding box center [142, 82] width 189 height 5
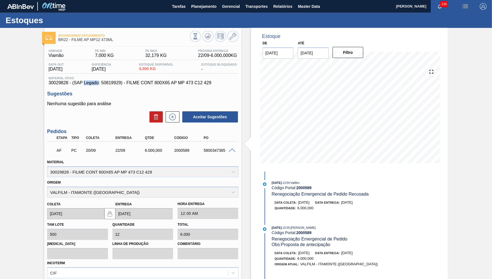
click at [82, 83] on span "30029828 - (SAP Legado: 50819929) - FILME CONT 800X65 AP MP 473 C12 429" at bounding box center [142, 82] width 189 height 5
click at [74, 132] on h3 "Pedidos" at bounding box center [142, 131] width 191 height 6
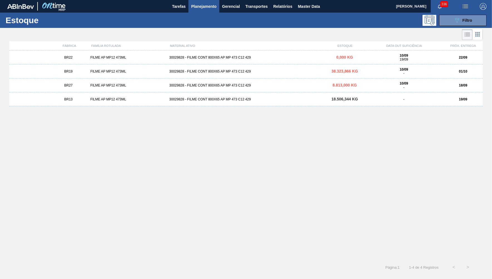
click at [353, 71] on span "38.323,866 KG" at bounding box center [345, 71] width 26 height 4
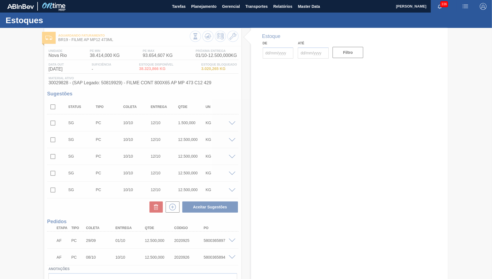
type input "[DATE]"
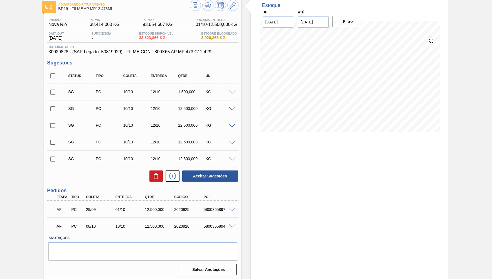
scroll to position [32, 0]
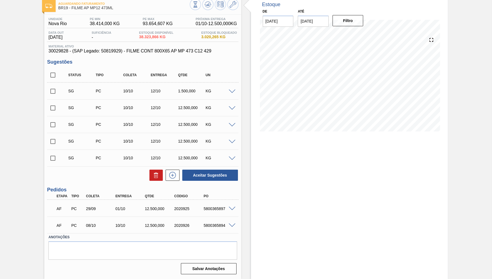
click at [231, 125] on span at bounding box center [232, 125] width 7 height 4
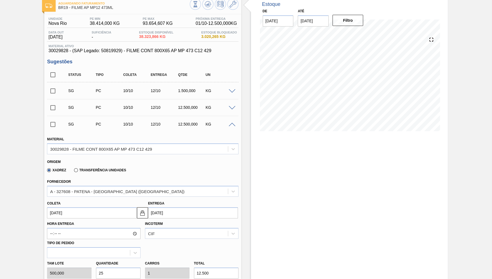
click at [232, 124] on span at bounding box center [232, 125] width 7 height 4
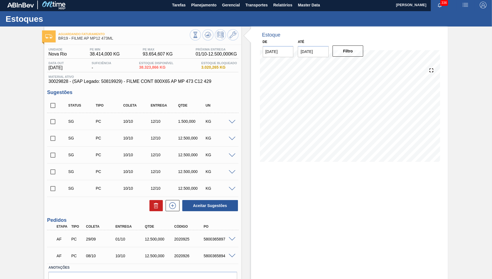
scroll to position [0, 0]
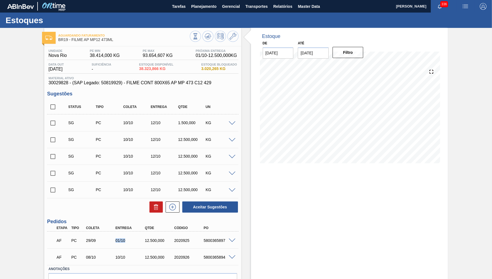
drag, startPoint x: 112, startPoint y: 240, endPoint x: 134, endPoint y: 238, distance: 22.4
click at [118, 238] on div "29/09" at bounding box center [101, 240] width 33 height 4
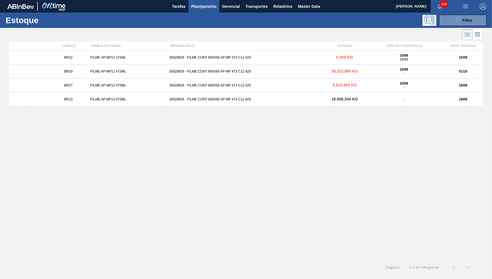
click at [115, 99] on div "FILME AP MP12 473ML" at bounding box center [127, 99] width 79 height 4
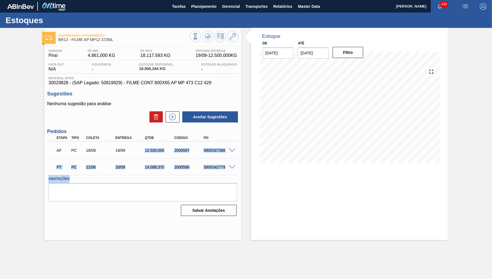
drag, startPoint x: 114, startPoint y: 149, endPoint x: 135, endPoint y: 151, distance: 20.7
click at [121, 152] on div "19/09" at bounding box center [130, 150] width 33 height 4
click at [226, 147] on div "AF PC 18/09 19/09 12.500,000 2000597 5800347366" at bounding box center [141, 149] width 177 height 11
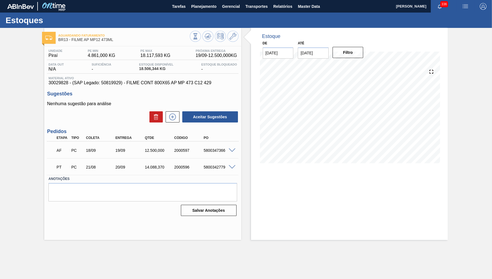
click at [233, 150] on span at bounding box center [232, 150] width 7 height 4
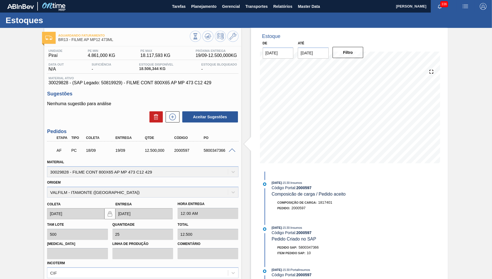
click at [214, 151] on div "5800347366" at bounding box center [218, 150] width 33 height 4
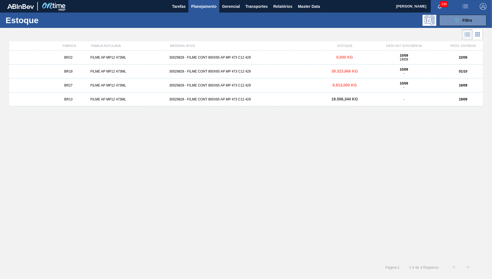
click at [143, 58] on div "FILME AP MP12 473ML" at bounding box center [127, 57] width 79 height 4
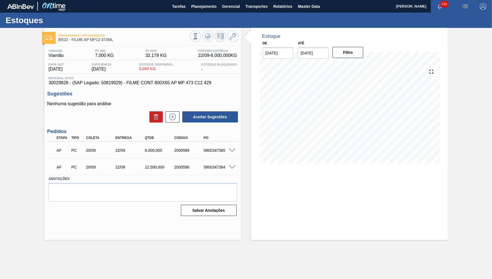
click at [231, 152] on div "5800347365" at bounding box center [218, 150] width 33 height 4
click at [233, 148] on span at bounding box center [232, 150] width 7 height 4
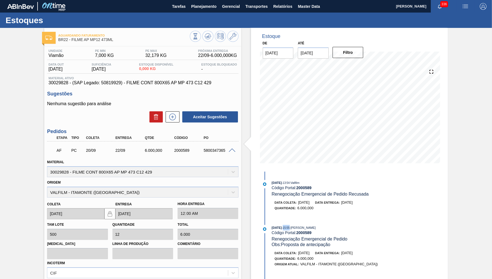
drag, startPoint x: 288, startPoint y: 227, endPoint x: 297, endPoint y: 224, distance: 9.5
click at [297, 224] on div "08/09/2025 - 15:55 : YASMIM FERREIRA DA SILVA" at bounding box center [338, 227] width 132 height 6
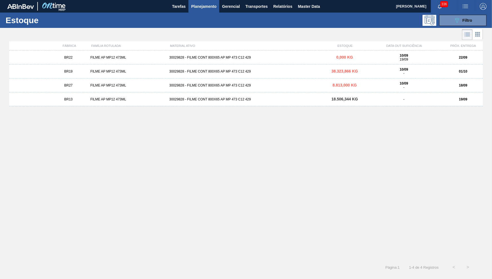
click at [314, 103] on div "BR13 FILME AP MP12 473ML 30029828 - FILME CONT 800X65 AP MP 473 C12 429 18.506,…" at bounding box center [246, 99] width 474 height 14
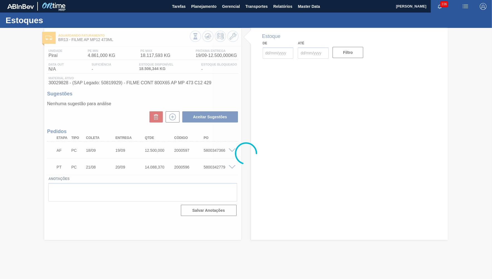
type input "[DATE]"
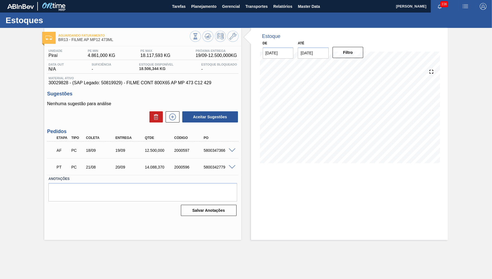
click at [213, 146] on div "AF PC 18/09 19/09 12.500,000 2000597 5800347366" at bounding box center [141, 149] width 177 height 11
click at [232, 151] on span at bounding box center [232, 150] width 7 height 4
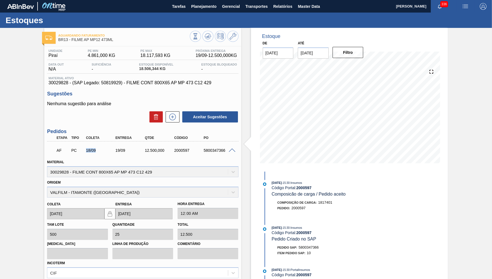
drag, startPoint x: 105, startPoint y: 152, endPoint x: 82, endPoint y: 149, distance: 23.0
click at [85, 149] on div "18/09" at bounding box center [101, 150] width 33 height 4
click at [232, 148] on div "AF PC 18/09 19/09 12.500,000 2000597 5800347366" at bounding box center [142, 150] width 191 height 14
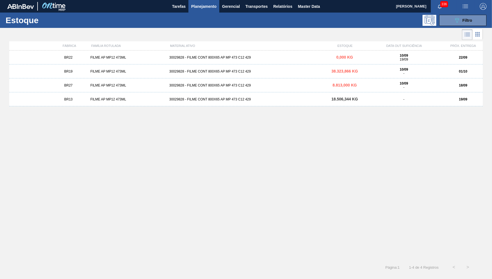
click at [119, 58] on div "FILME AP MP12 473ML" at bounding box center [127, 57] width 79 height 4
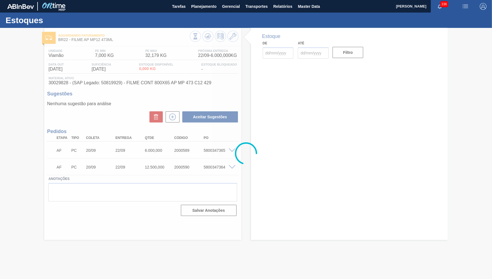
type input "20/09/2025"
type input "[DATE]"
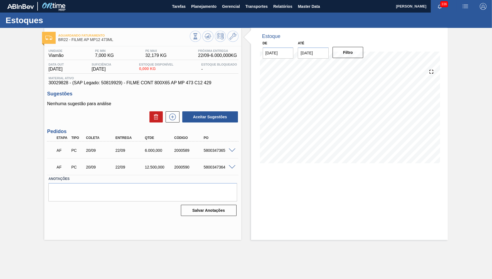
click at [233, 151] on span at bounding box center [232, 150] width 7 height 4
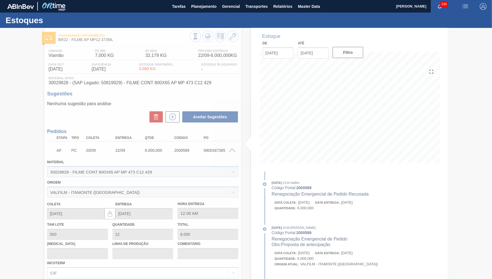
click at [215, 152] on div at bounding box center [246, 153] width 492 height 251
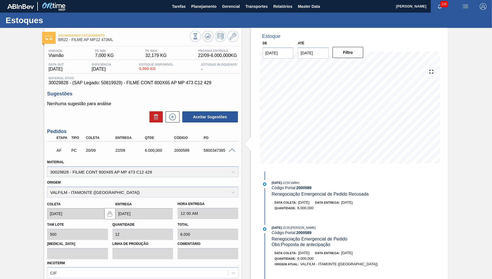
click at [210, 150] on div "5800347365" at bounding box center [218, 150] width 33 height 4
click at [285, 9] on span "Relatórios" at bounding box center [283, 6] width 19 height 7
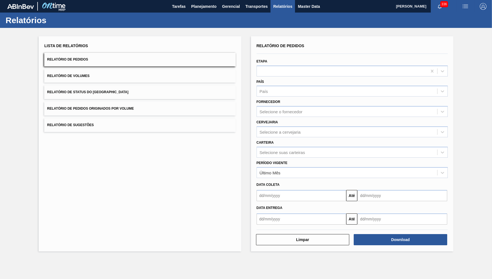
click at [282, 140] on div "Carteira Selecione suas carteiras" at bounding box center [352, 147] width 191 height 19
click at [282, 147] on div "Selecione suas carteiras" at bounding box center [352, 152] width 191 height 11
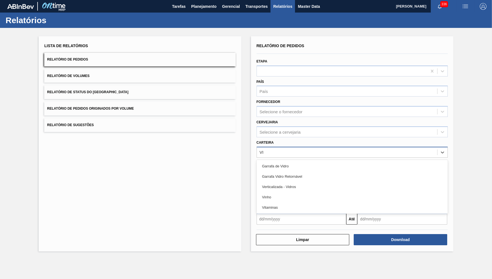
type input "V"
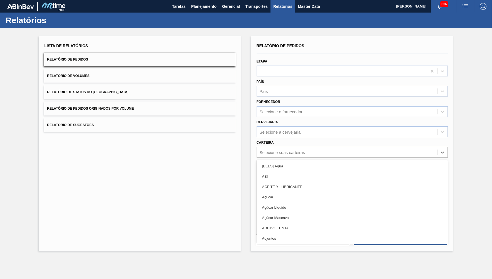
click at [318, 137] on div "Carteira option [BEES] Água focused, 1 of 101. 101 results available. Use Up an…" at bounding box center [353, 147] width 196 height 20
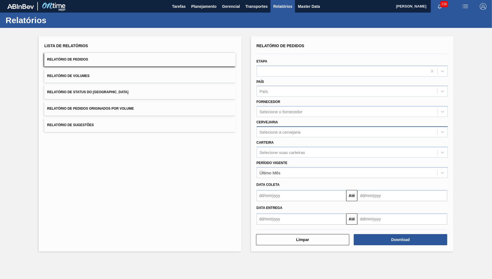
click at [307, 129] on div "Selecione a cervejaria" at bounding box center [347, 132] width 180 height 8
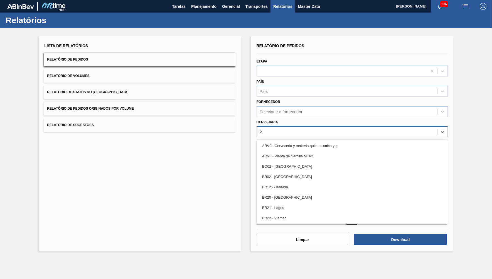
type input "21"
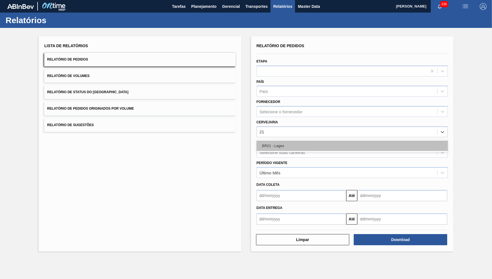
click at [279, 140] on div "BR21 - Lages" at bounding box center [352, 145] width 191 height 10
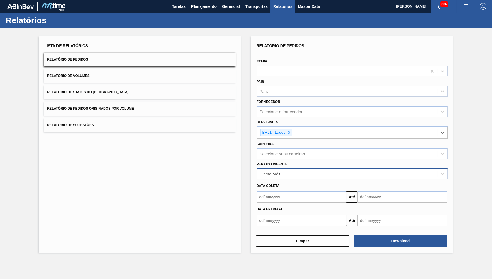
click at [284, 171] on div "Último Mês" at bounding box center [347, 174] width 180 height 8
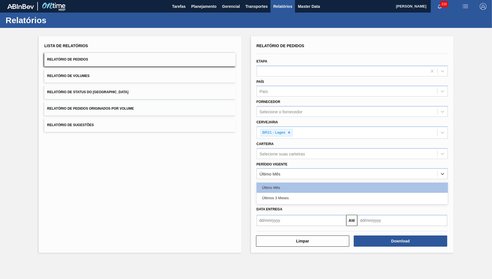
drag, startPoint x: 279, startPoint y: 191, endPoint x: 415, endPoint y: 247, distance: 146.6
click at [279, 192] on div "Últimos 3 Meses" at bounding box center [352, 197] width 191 height 10
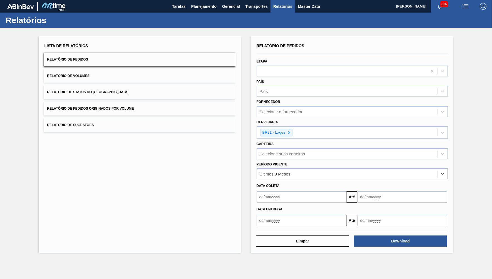
click at [490, 167] on div "Lista de Relatórios Relatório de Pedidos Relatório de Volumes Relatório de Stat…" at bounding box center [246, 143] width 492 height 231
click at [432, 235] on button "Download" at bounding box center [401, 240] width 94 height 11
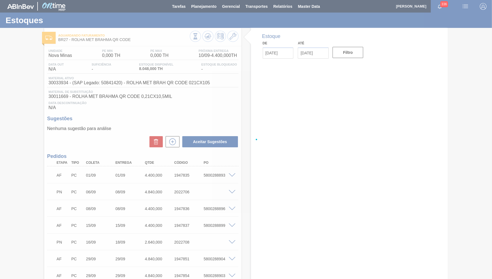
type input "[DATE]"
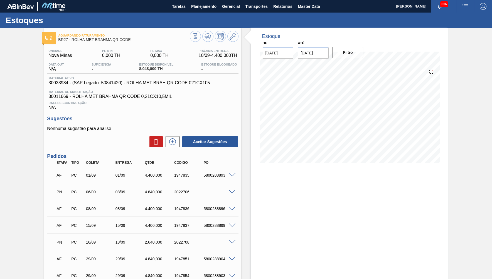
click at [233, 191] on span at bounding box center [232, 192] width 7 height 4
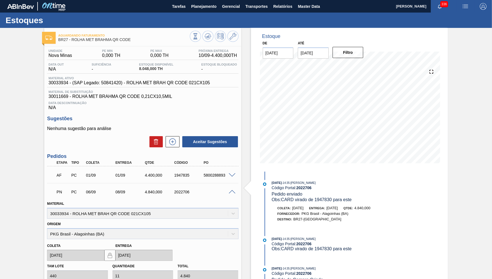
click at [231, 190] on div at bounding box center [233, 191] width 11 height 4
click at [232, 192] on span at bounding box center [232, 192] width 7 height 4
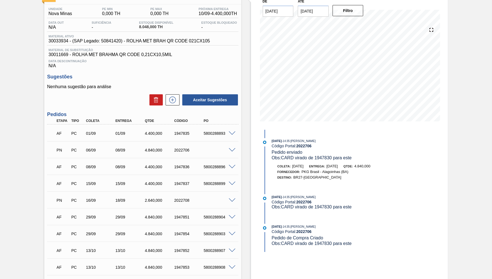
scroll to position [54, 0]
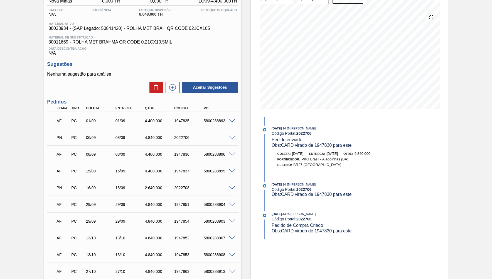
click at [232, 188] on span at bounding box center [232, 187] width 7 height 4
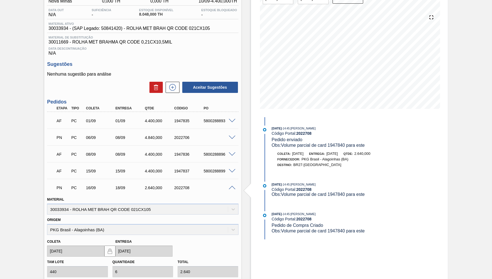
click at [228, 136] on div at bounding box center [233, 137] width 11 height 4
click at [234, 137] on span at bounding box center [232, 137] width 7 height 4
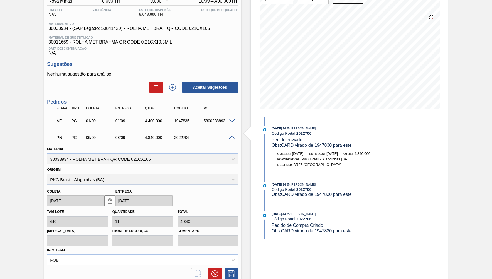
click at [231, 137] on span at bounding box center [232, 137] width 7 height 4
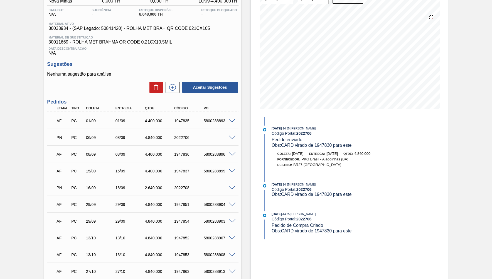
click at [187, 187] on div "2022708" at bounding box center [189, 187] width 33 height 4
click at [231, 136] on span at bounding box center [232, 137] width 7 height 4
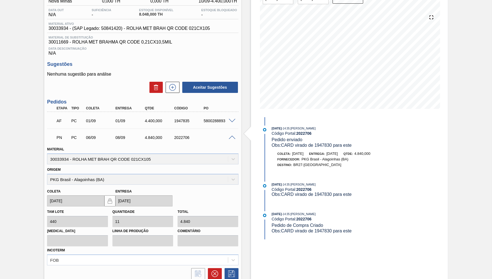
click at [325, 140] on div "02/09/2025 - 14:35 : YASMIM FERREIRA DA SILVA Código Portal: 2022706 Pedido env…" at bounding box center [338, 136] width 132 height 23
click at [326, 141] on div "02/09/2025 - 14:35 : YASMIM FERREIRA DA SILVA Código Portal: 2022706 Pedido env…" at bounding box center [338, 136] width 132 height 23
click at [328, 145] on span "Obs: CARD virado de 1947830 para este" at bounding box center [312, 145] width 80 height 5
copy span "1947830"
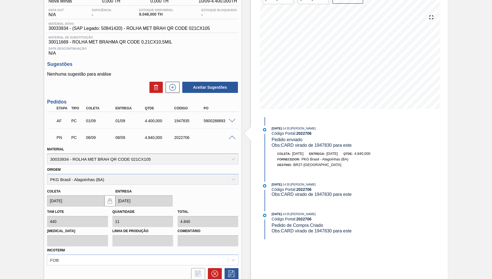
click at [172, 134] on div "PN PC 06/09 08/09 4.840,000 2022706" at bounding box center [141, 136] width 177 height 11
click at [173, 134] on div "PN PC 06/09 08/09 4.840,000 2022706" at bounding box center [141, 136] width 177 height 11
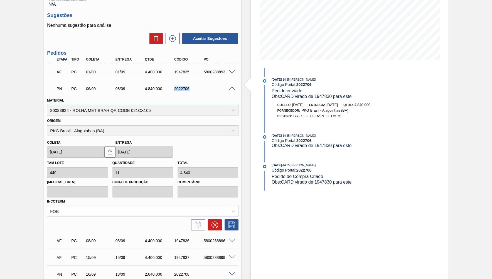
scroll to position [109, 0]
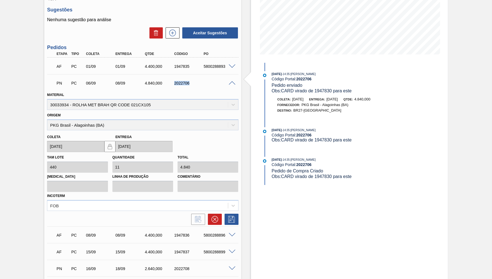
copy div "2022706"
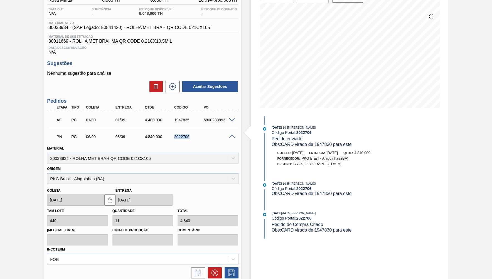
scroll to position [27, 0]
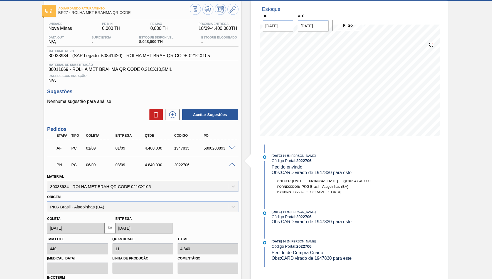
click at [341, 170] on span "Obs: CARD virado de 1947830 para este" at bounding box center [312, 172] width 80 height 5
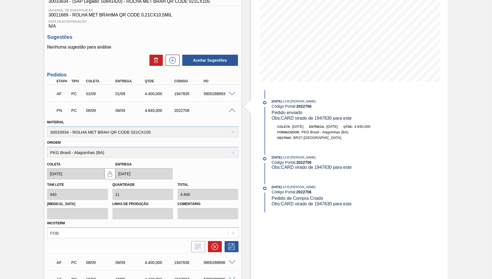
click at [304, 204] on span "Obs: CARD virado de 1947830 para este" at bounding box center [312, 203] width 80 height 5
click at [306, 204] on span "Obs: CARD virado de 1947830 para este" at bounding box center [312, 203] width 80 height 5
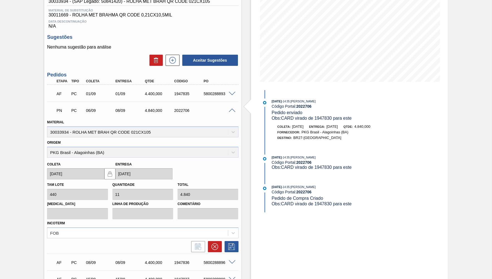
click at [306, 204] on span "Obs: CARD virado de 1947830 para este" at bounding box center [312, 203] width 80 height 5
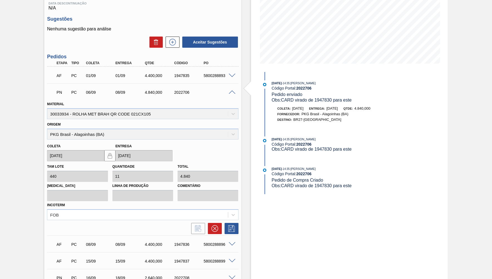
scroll to position [109, 0]
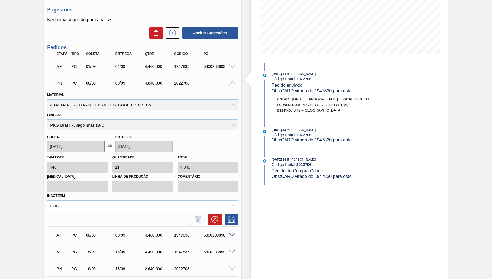
click at [184, 84] on div "2022706" at bounding box center [189, 83] width 33 height 4
click at [325, 91] on span "Obs: CARD virado de 1947830 para este" at bounding box center [312, 90] width 80 height 5
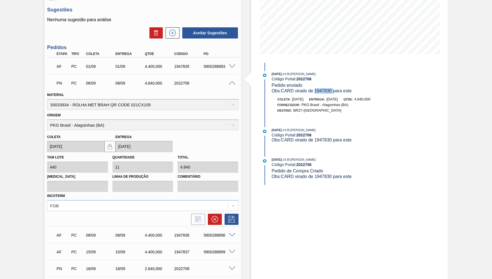
copy span "1947830"
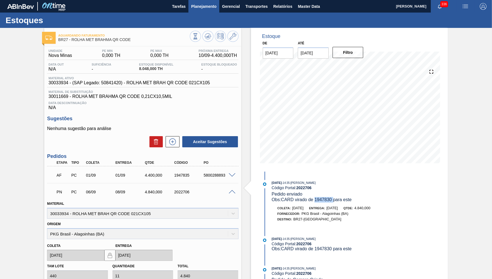
click at [203, 9] on span "Planejamento" at bounding box center [203, 6] width 25 height 7
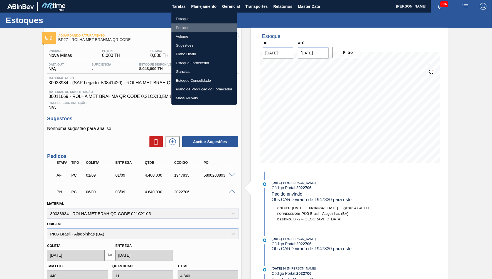
click at [197, 26] on li "Pedidos" at bounding box center [204, 27] width 65 height 9
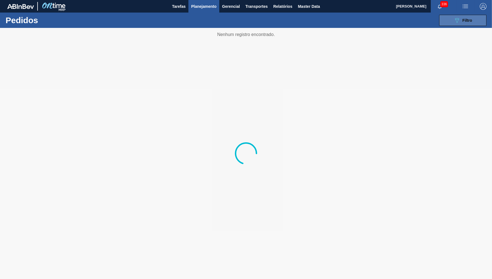
click at [465, 18] on div "089F7B8B-B2A5-4AFE-B5C0-19BA573D28AC Filtro" at bounding box center [463, 20] width 19 height 7
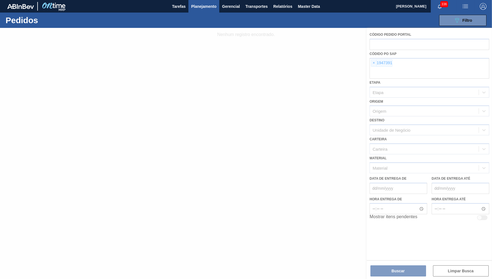
click at [373, 61] on div at bounding box center [246, 153] width 492 height 251
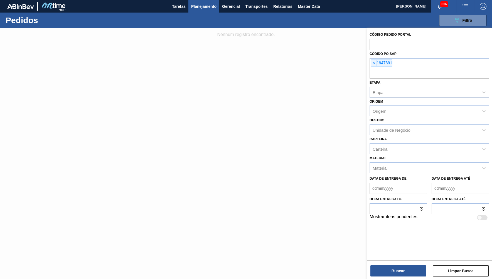
click at [373, 61] on span "×" at bounding box center [374, 63] width 5 height 7
paste input "text"
click at [373, 60] on span "×" at bounding box center [374, 63] width 5 height 7
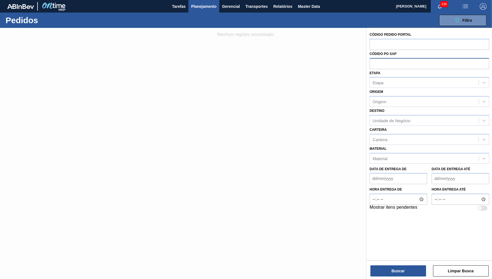
paste input "text"
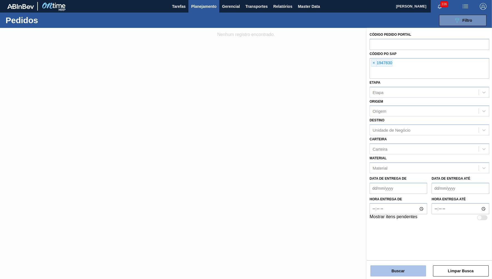
click at [405, 272] on button "Buscar" at bounding box center [399, 270] width 56 height 11
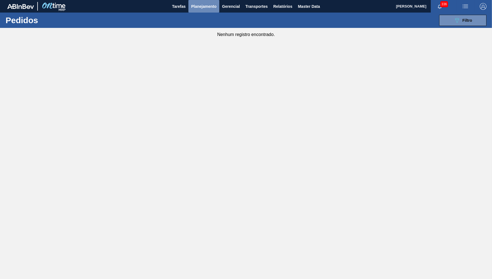
click at [191, 3] on button "Planejamento" at bounding box center [204, 6] width 31 height 13
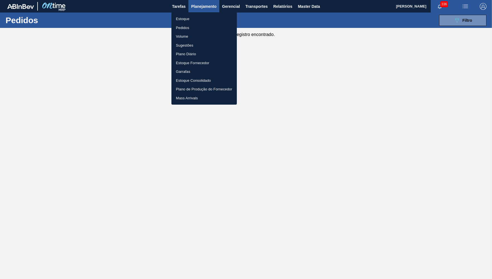
click at [199, 19] on li "Estoque" at bounding box center [204, 18] width 65 height 9
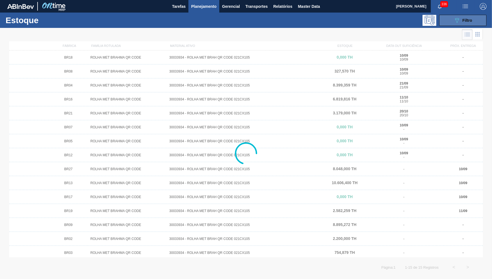
click at [455, 23] on icon "089F7B8B-B2A5-4AFE-B5C0-19BA573D28AC" at bounding box center [457, 20] width 7 height 7
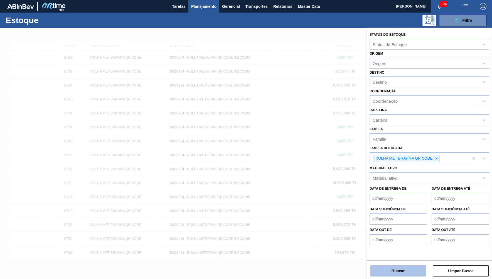
click at [405, 273] on button "Buscar" at bounding box center [399, 270] width 56 height 11
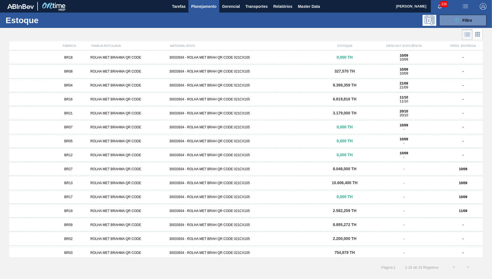
scroll to position [3, 0]
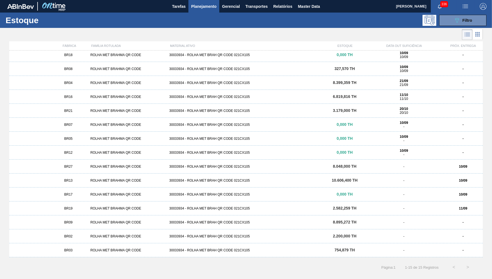
click at [96, 164] on div "BR27 ROLHA MET BRAHMA QR CODE 30033934 - ROLHA MET BRAH QR CODE 021CX105 8.048,…" at bounding box center [246, 166] width 474 height 14
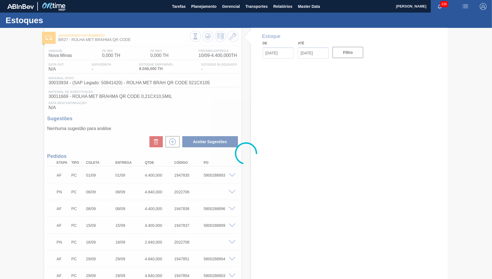
type input "[DATE]"
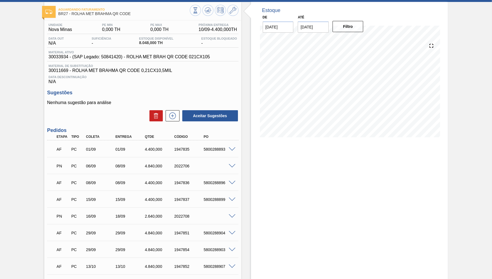
scroll to position [54, 0]
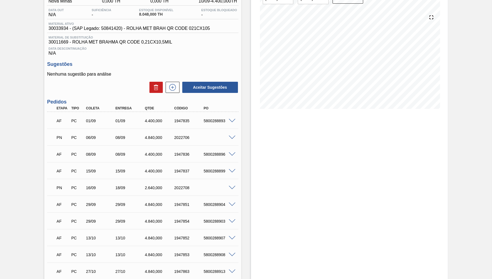
click at [233, 135] on div "PN PC 06/09 08/09 4.840,000 2022706" at bounding box center [142, 137] width 191 height 14
click at [231, 137] on span at bounding box center [232, 137] width 7 height 4
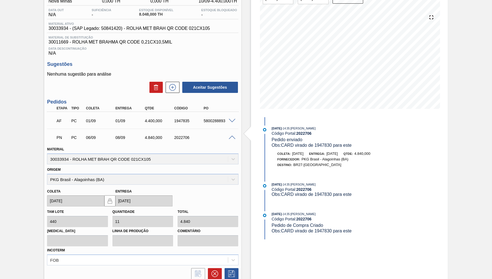
click at [231, 137] on span at bounding box center [232, 137] width 7 height 4
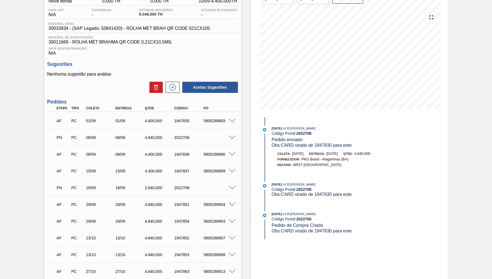
click at [307, 132] on strong "2022706" at bounding box center [304, 133] width 15 height 4
click at [329, 146] on span "Obs: CARD virado de 1947830 para este" at bounding box center [312, 145] width 80 height 5
copy span "1947830"
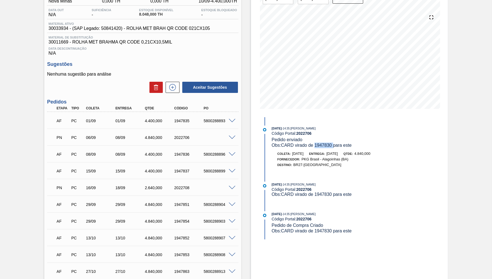
click at [235, 187] on span at bounding box center [232, 187] width 7 height 4
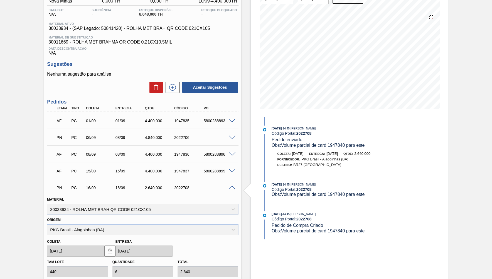
click at [232, 186] on span at bounding box center [232, 187] width 7 height 4
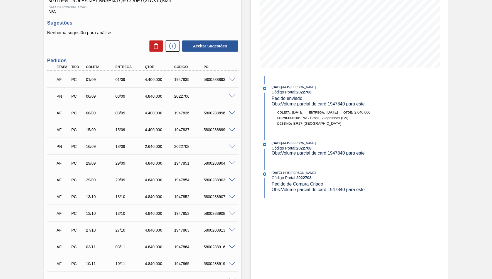
scroll to position [109, 0]
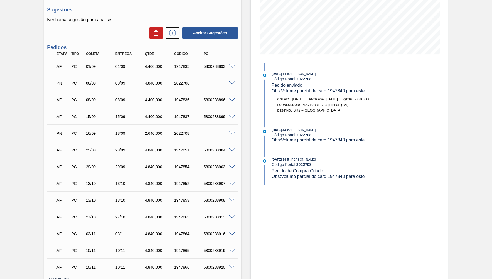
click at [234, 134] on span at bounding box center [232, 133] width 7 height 4
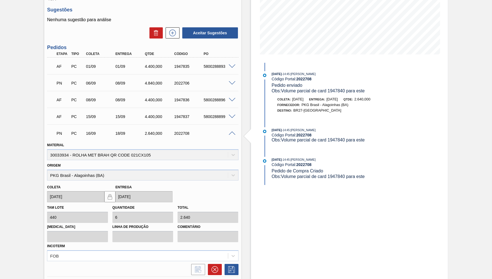
scroll to position [190, 0]
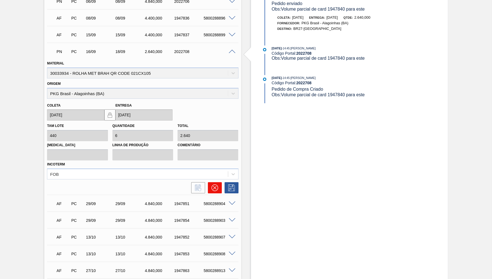
click at [219, 186] on button at bounding box center [215, 187] width 14 height 11
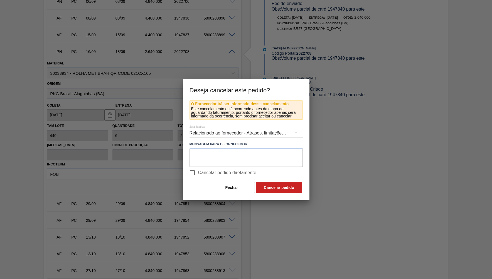
click at [209, 174] on span "Cancelar pedido diretamente" at bounding box center [227, 172] width 58 height 7
click at [198, 174] on input "Cancelar pedido diretamente" at bounding box center [193, 173] width 12 height 12
checkbox input "true"
click at [210, 132] on div "Relacionado ao fornecedor - Atrasos, limitações de capacidade, etc." at bounding box center [246, 133] width 113 height 16
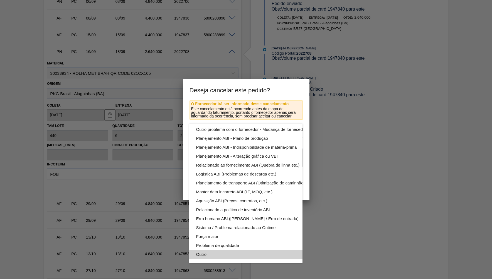
click at [223, 253] on div "Outro" at bounding box center [259, 254] width 126 height 9
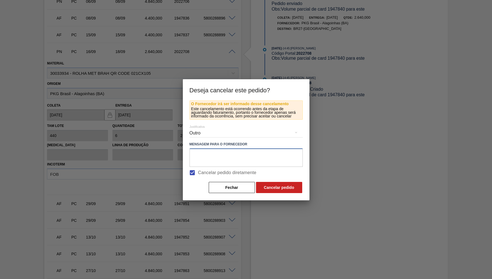
click at [257, 162] on textarea at bounding box center [246, 157] width 113 height 18
type textarea "A"
type textarea "Virado para outras unidades"
click at [286, 189] on button "Cancelar pedido" at bounding box center [279, 187] width 46 height 11
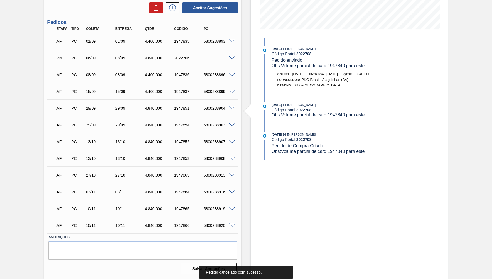
scroll to position [25, 0]
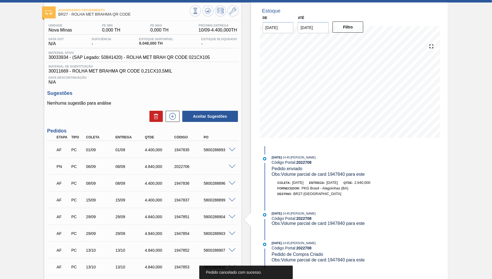
click at [184, 165] on div "2022706" at bounding box center [189, 166] width 33 height 4
click at [212, 12] on button at bounding box center [207, 10] width 11 height 11
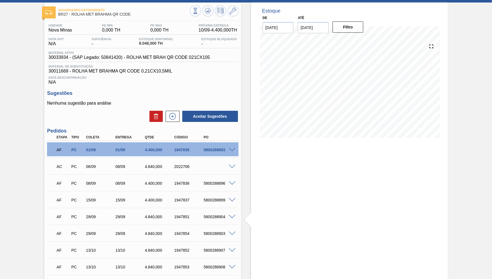
click at [208, 170] on div "AC PC 06/09 08/09 4.840,000 2022706" at bounding box center [141, 165] width 177 height 11
click at [206, 9] on icon at bounding box center [208, 9] width 6 height 3
click at [208, 141] on div "AF PC 01/09 01/09 4.400,000 1947835 5800288893 Material 30033934 - ROLHA MET BR…" at bounding box center [142, 149] width 191 height 17
click at [216, 151] on div "5800288893" at bounding box center [218, 149] width 33 height 4
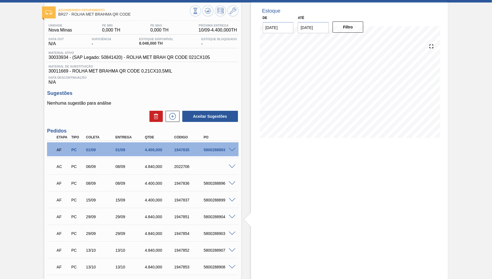
click at [216, 151] on div "5800288893" at bounding box center [218, 149] width 33 height 4
click at [318, 208] on div "Estoque De 10/09/2025 Até 30/10/2025 Filtro 02/10 Projeção de Estoque 35,768 Ne…" at bounding box center [349, 195] width 197 height 384
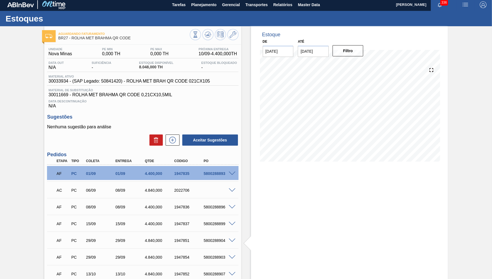
scroll to position [0, 0]
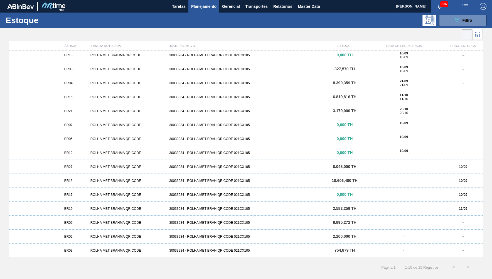
scroll to position [3, 0]
click at [78, 205] on div "BR19 ROLHA MET BRAHMA QR CODE 30033934 - ROLHA MET BRAH QR CODE 021CX105 2.582,…" at bounding box center [246, 208] width 474 height 14
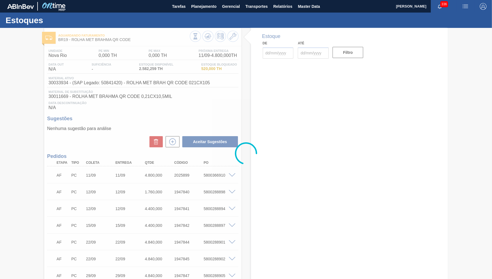
type input "[DATE]"
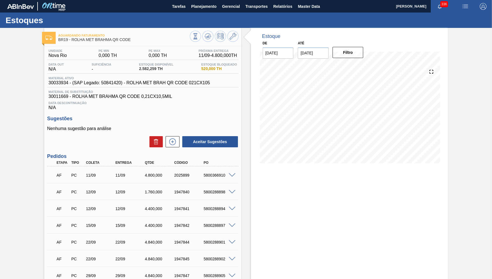
click at [207, 193] on div "5800288898" at bounding box center [218, 191] width 33 height 4
click at [223, 164] on div "PO" at bounding box center [218, 162] width 33 height 4
click at [214, 176] on div "5800366910" at bounding box center [218, 175] width 33 height 4
copy div "5800366910"
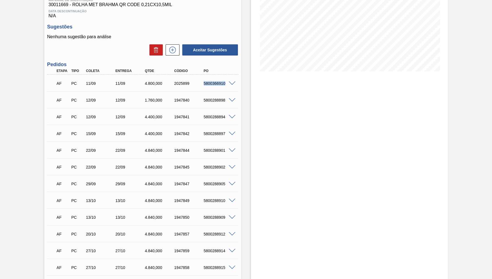
scroll to position [81, 0]
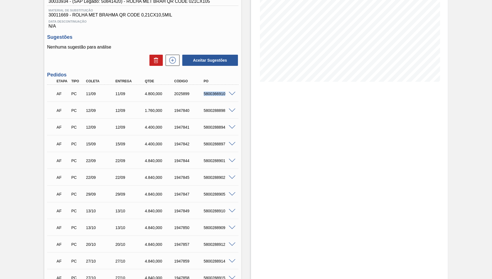
copy div "5800366910"
click at [302, 172] on div "Estoque De 10/09/2025 Até 30/10/2025 Filtro" at bounding box center [349, 206] width 197 height 518
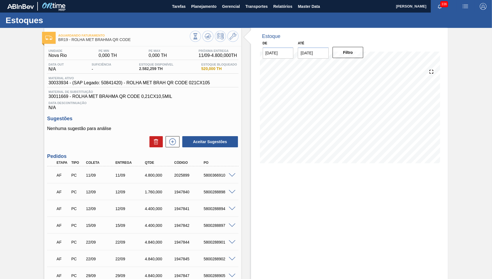
click at [219, 173] on div "AF PC 11/09 11/09 4.800,000 2025899 5800366910" at bounding box center [141, 174] width 177 height 11
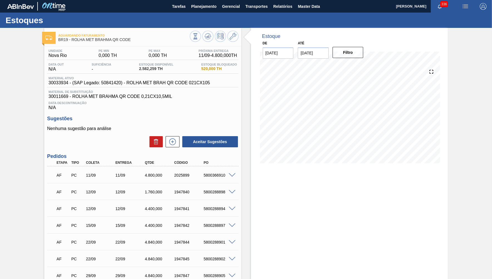
click at [217, 186] on div "AF PC 12/09 12/09 1.760,000 1947840 5800288898" at bounding box center [141, 190] width 177 height 11
click at [217, 188] on div "AF PC 12/09 12/09 1.760,000 1947840 5800288898" at bounding box center [141, 190] width 177 height 11
drag, startPoint x: 281, startPoint y: 217, endPoint x: 8, endPoint y: 28, distance: 332.1
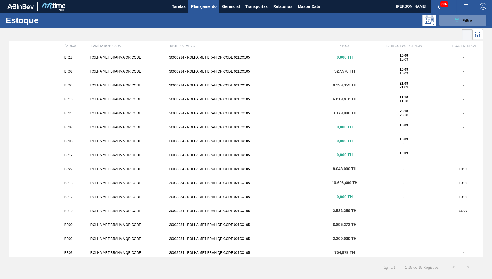
scroll to position [3, 0]
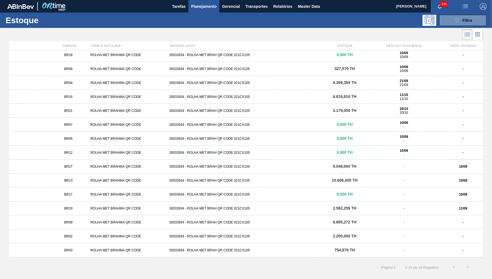
drag, startPoint x: 308, startPoint y: 40, endPoint x: 239, endPoint y: 48, distance: 69.2
click at [308, 40] on div at bounding box center [241, 34] width 483 height 13
click at [273, 46] on div "MATERIAL ATIVO" at bounding box center [247, 45] width 158 height 3
click at [97, 198] on div "BR17 ROLHA MET BRAHMA QR CODE 30033934 - ROLHA MET BRAH QR CODE 021CX105 0,000 …" at bounding box center [246, 194] width 474 height 14
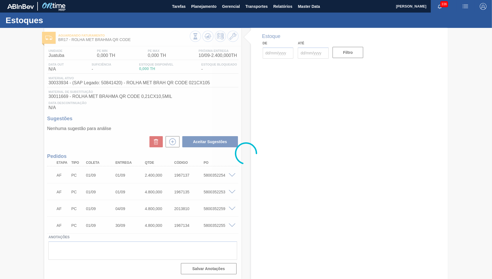
type input "[DATE]"
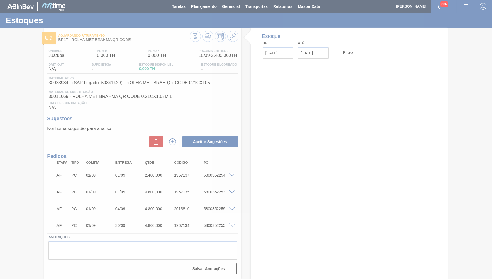
drag, startPoint x: 124, startPoint y: 169, endPoint x: 133, endPoint y: 167, distance: 9.1
click at [133, 167] on div at bounding box center [246, 139] width 492 height 279
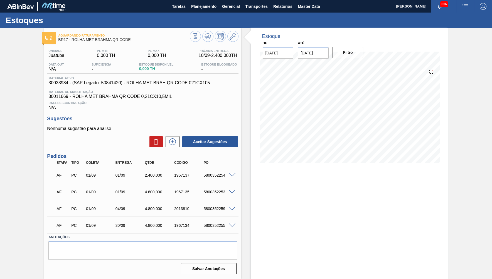
click at [131, 197] on div "AF PC 01/09 01/09 4.800,000 1967135 5800352253" at bounding box center [141, 190] width 177 height 11
click at [223, 174] on div "5800352254" at bounding box center [218, 175] width 33 height 4
click at [209, 191] on div "5800352253" at bounding box center [218, 191] width 33 height 4
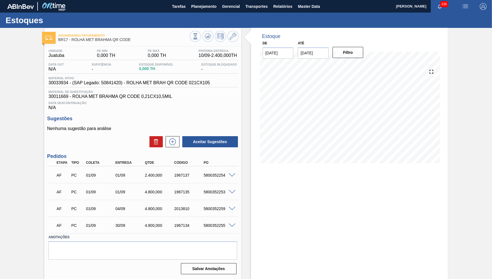
click at [209, 191] on div "5800352253" at bounding box center [218, 191] width 33 height 4
click at [153, 177] on div "2.400,000" at bounding box center [159, 175] width 33 height 4
drag, startPoint x: 104, startPoint y: 180, endPoint x: 129, endPoint y: 177, distance: 25.8
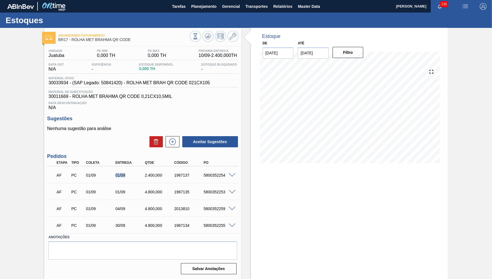
click at [129, 177] on div "AF PC 01/09 01/09 2.400,000 1967137 5800352254" at bounding box center [141, 174] width 177 height 11
click at [211, 189] on div "AF PC 01/09 01/09 4.800,000 1967135 5800352253" at bounding box center [141, 190] width 177 height 11
click at [150, 186] on div "AF PC 01/09 01/09 4.800,000 1967135 5800352253" at bounding box center [142, 191] width 191 height 14
click at [155, 191] on div "4.800,000" at bounding box center [159, 191] width 33 height 4
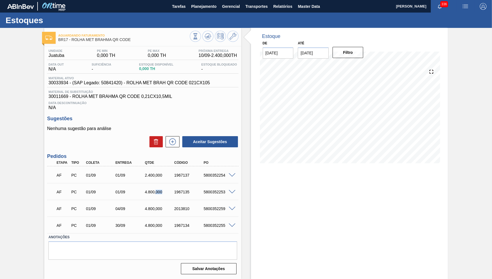
click at [155, 191] on div "4.800,000" at bounding box center [159, 191] width 33 height 4
drag, startPoint x: 115, startPoint y: 186, endPoint x: 129, endPoint y: 188, distance: 13.6
click at [129, 188] on div "AF PC 01/09 01/09 4.800,000 1967135 5800352253" at bounding box center [141, 190] width 177 height 11
click at [234, 190] on div at bounding box center [233, 191] width 11 height 4
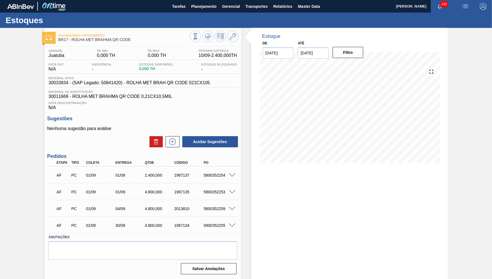
click at [230, 190] on span at bounding box center [232, 192] width 7 height 4
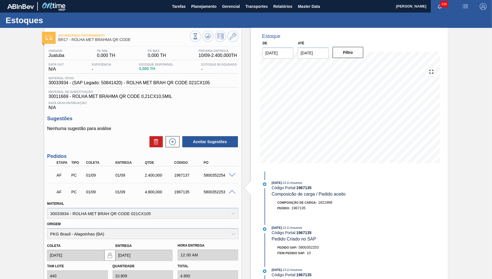
click at [233, 192] on span at bounding box center [232, 192] width 7 height 4
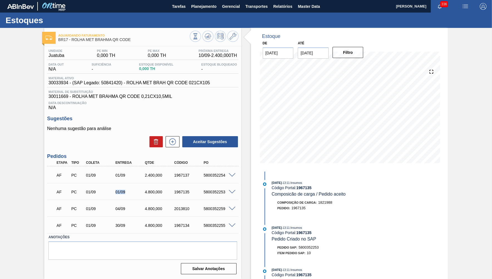
drag, startPoint x: 130, startPoint y: 191, endPoint x: 114, endPoint y: 190, distance: 16.5
click at [114, 190] on div "01/09" at bounding box center [130, 191] width 33 height 4
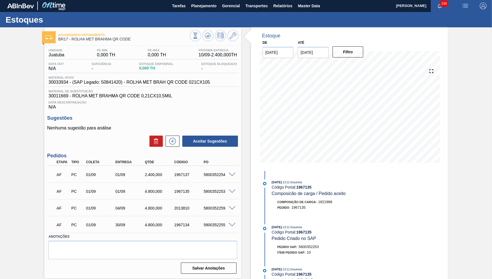
click at [216, 207] on div "5800352259" at bounding box center [218, 208] width 33 height 4
click at [211, 191] on div "5800352253" at bounding box center [218, 191] width 33 height 4
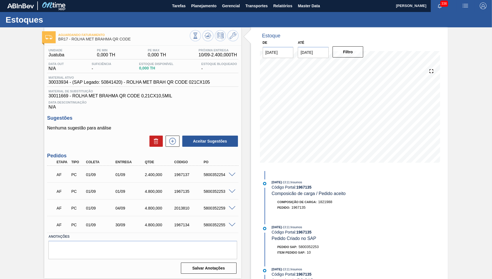
click at [211, 191] on div "5800352253" at bounding box center [218, 191] width 33 height 4
click at [130, 174] on div "01/09" at bounding box center [130, 174] width 33 height 4
click at [205, 7] on span "Planejamento" at bounding box center [203, 6] width 25 height 7
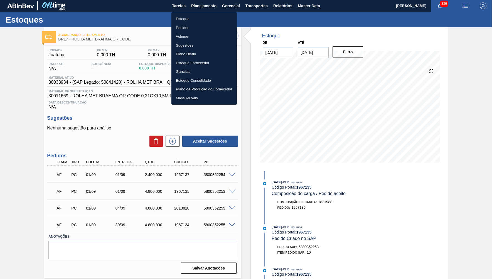
click at [197, 21] on li "Estoque" at bounding box center [204, 18] width 65 height 9
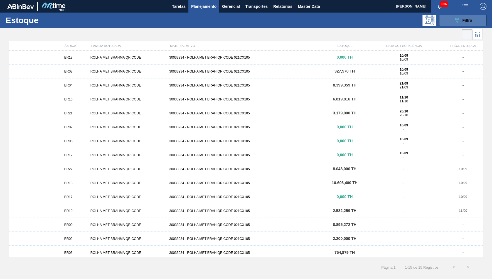
click at [469, 16] on button "089F7B8B-B2A5-4AFE-B5C0-19BA573D28AC Filtro" at bounding box center [463, 20] width 47 height 11
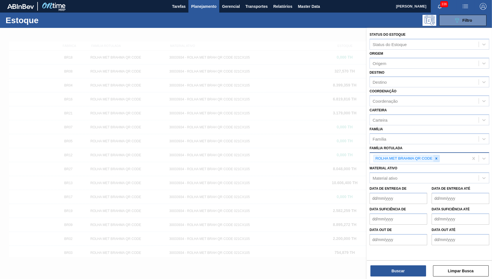
click at [436, 156] on icon at bounding box center [437, 158] width 4 height 4
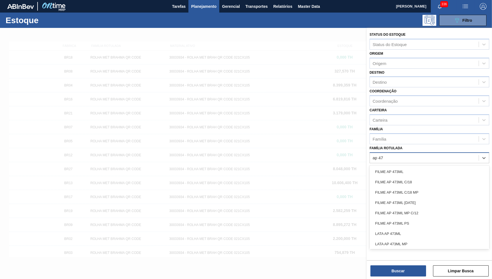
type Rotulada "ap 473"
click at [423, 211] on div "FILME AP 473ML MP C/12" at bounding box center [430, 213] width 120 height 10
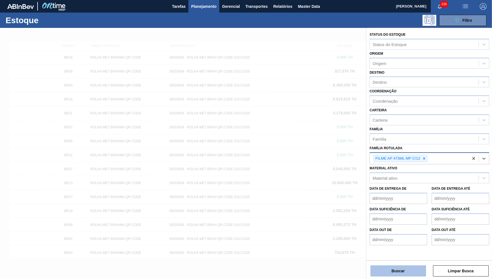
click at [399, 273] on button "Buscar" at bounding box center [399, 270] width 56 height 11
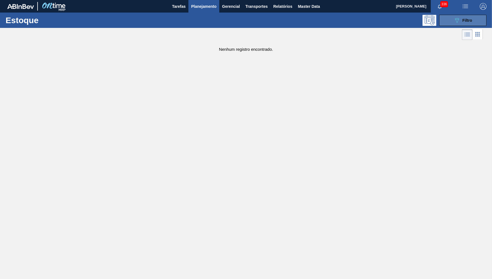
click at [457, 21] on icon "089F7B8B-B2A5-4AFE-B5C0-19BA573D28AC" at bounding box center [457, 20] width 7 height 7
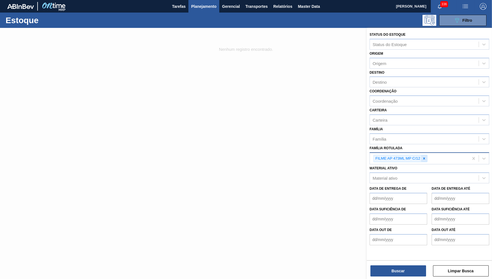
click at [426, 155] on div at bounding box center [424, 158] width 6 height 7
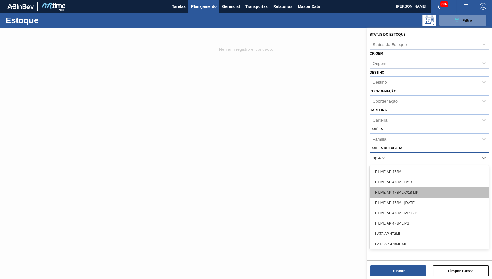
type Rotulada "ap 473"
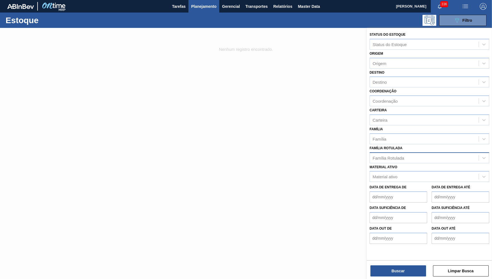
click at [396, 163] on div "Material ativo Material ativo" at bounding box center [430, 172] width 120 height 19
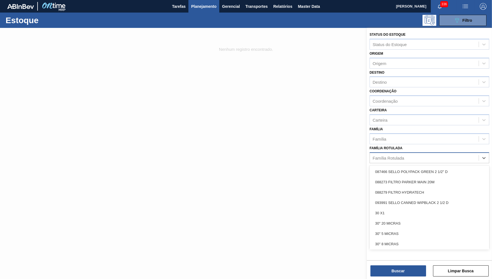
click at [393, 155] on div "Família Rotulada" at bounding box center [388, 157] width 31 height 5
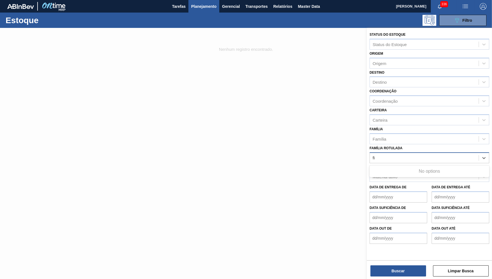
type Rotulada "f"
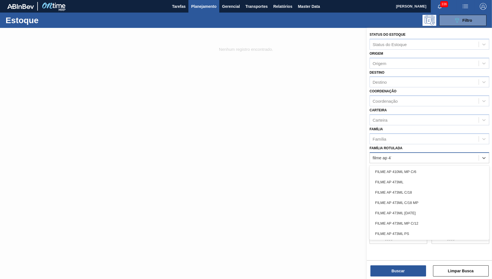
type Rotulada "filme ap 473"
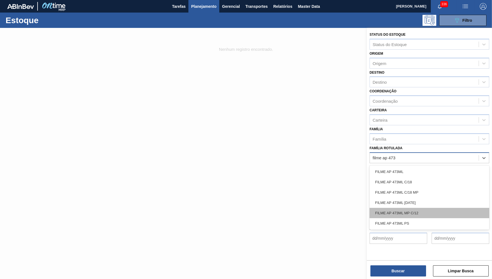
click at [409, 208] on div "FILME AP 473ML MP C/12" at bounding box center [430, 213] width 120 height 10
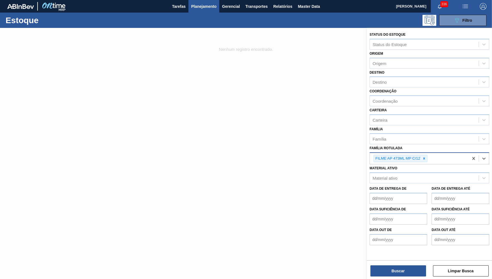
click at [391, 265] on div "Buscar Limpar Busca" at bounding box center [429, 268] width 125 height 16
click at [397, 269] on button "Buscar" at bounding box center [399, 270] width 56 height 11
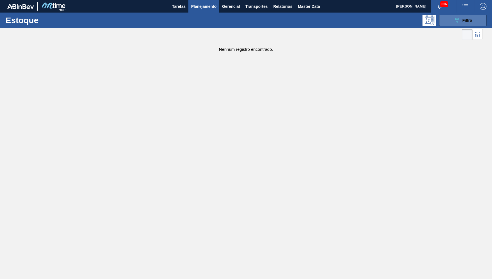
click at [469, 22] on span "Filtro" at bounding box center [468, 20] width 10 height 4
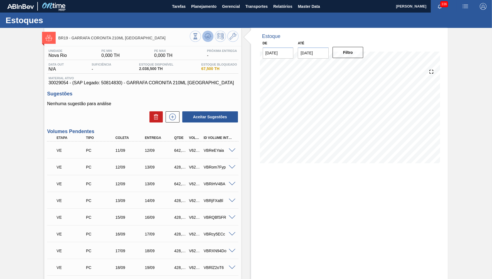
drag, startPoint x: 202, startPoint y: 39, endPoint x: 206, endPoint y: 37, distance: 4.1
click at [206, 37] on div at bounding box center [214, 37] width 49 height 13
click at [206, 37] on icon at bounding box center [208, 36] width 4 height 3
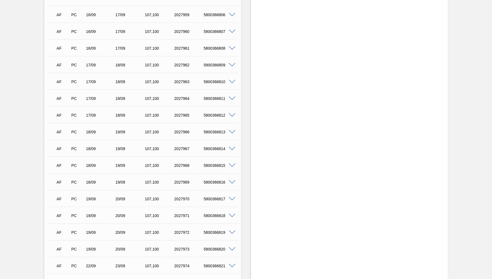
scroll to position [411, 0]
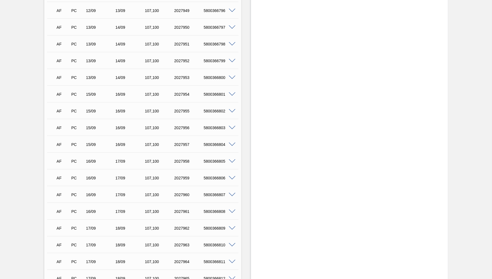
drag, startPoint x: 275, startPoint y: 119, endPoint x: 272, endPoint y: 119, distance: 3.3
click at [272, 119] on div "Estoque De 10/09/2025 Até 30/10/2025 Filtro 11/09 Projeção de Estoque 2,038.5 N…" at bounding box center [349, 124] width 197 height 1015
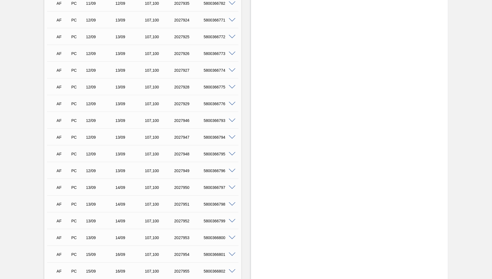
scroll to position [248, 0]
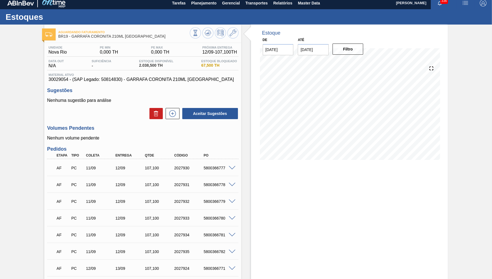
scroll to position [0, 0]
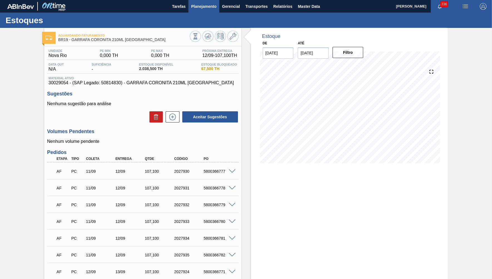
click at [203, 4] on span "Planejamento" at bounding box center [203, 6] width 25 height 7
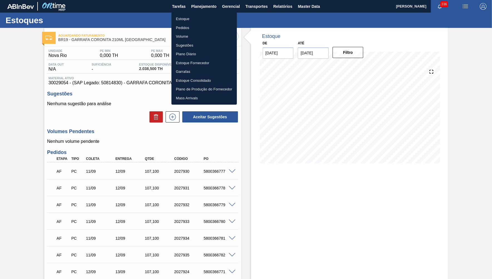
click at [195, 14] on ul "Estoque Pedidos Volume Sugestões Plano Diário Estoque Fornecedor Garrafas Estoq…" at bounding box center [204, 58] width 65 height 92
click at [194, 15] on li "Estoque" at bounding box center [204, 18] width 65 height 9
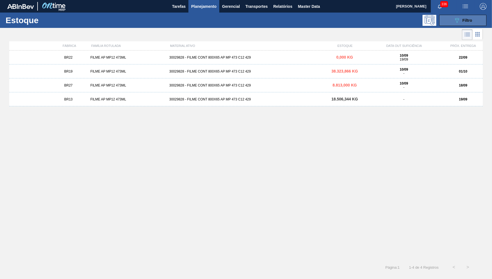
click at [463, 22] on span "Filtro" at bounding box center [468, 20] width 10 height 4
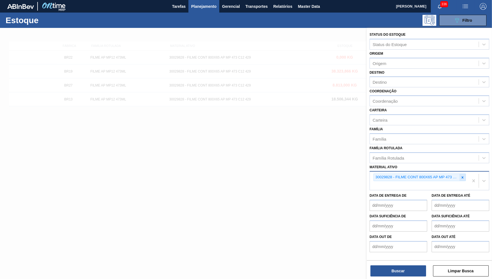
click at [463, 175] on icon at bounding box center [463, 177] width 4 height 4
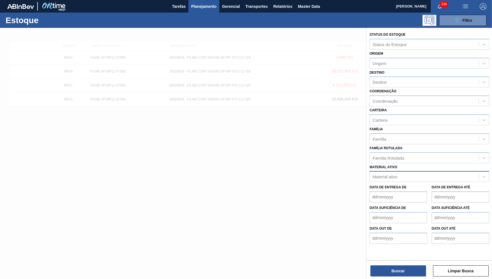
click at [390, 165] on label "Material ativo" at bounding box center [384, 167] width 28 height 4
click at [374, 174] on ativo "Material ativo" at bounding box center [373, 176] width 1 height 5
click at [381, 155] on div "Família Rotulada" at bounding box center [388, 157] width 31 height 5
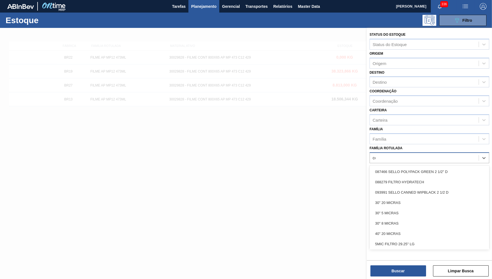
type Rotulada "cero"
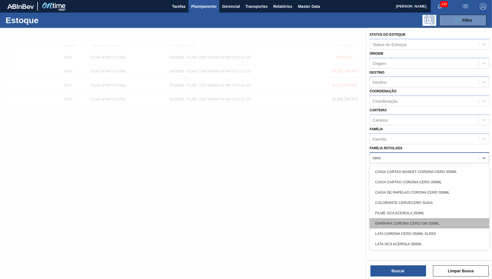
click at [401, 218] on div "GARRAFA CORONA CERO OW 330ML" at bounding box center [430, 223] width 120 height 10
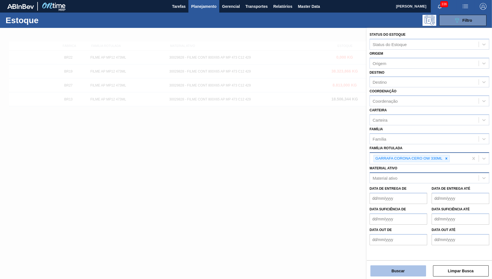
click at [402, 271] on button "Buscar" at bounding box center [399, 270] width 56 height 11
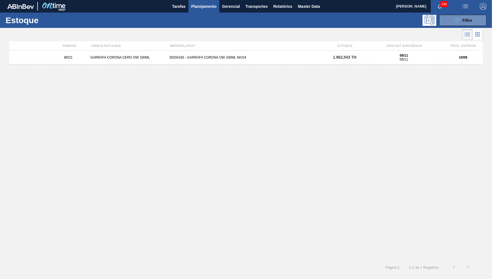
click at [163, 64] on div "BR21 GARRAFA CORONA CERO OW 330ML 30034165 - GARRAFA CORONA OW 330ML NIV24 1.96…" at bounding box center [246, 57] width 474 height 14
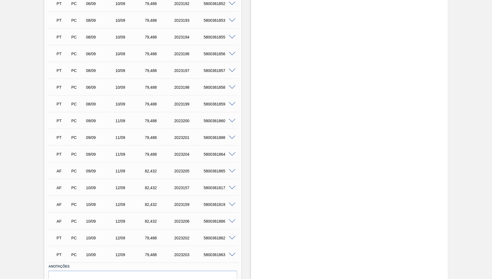
scroll to position [328, 0]
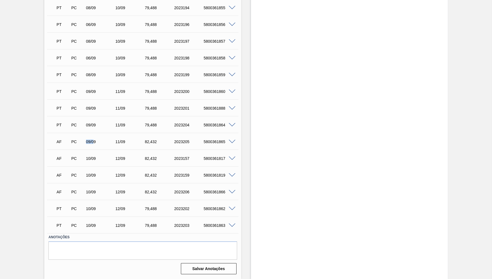
drag, startPoint x: 85, startPoint y: 142, endPoint x: 92, endPoint y: 144, distance: 7.2
click at [94, 139] on div "09/09" at bounding box center [101, 141] width 33 height 4
drag, startPoint x: 85, startPoint y: 151, endPoint x: 101, endPoint y: 156, distance: 17.3
click at [101, 156] on div "AF PC 10/09 12/09 82,432 2023157 5800361817" at bounding box center [142, 158] width 191 height 14
drag, startPoint x: 87, startPoint y: 180, endPoint x: 98, endPoint y: 187, distance: 13.8
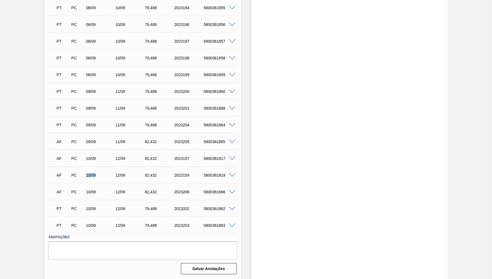
click at [109, 177] on div "AF PC 10/09 12/09 82,432 2023159 5800361819" at bounding box center [141, 174] width 177 height 11
drag, startPoint x: 92, startPoint y: 190, endPoint x: 89, endPoint y: 191, distance: 3.0
click at [89, 191] on div "10/09" at bounding box center [101, 191] width 33 height 4
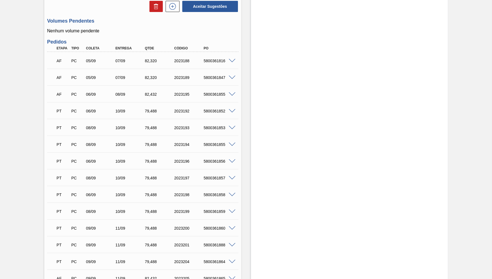
scroll to position [138, 0]
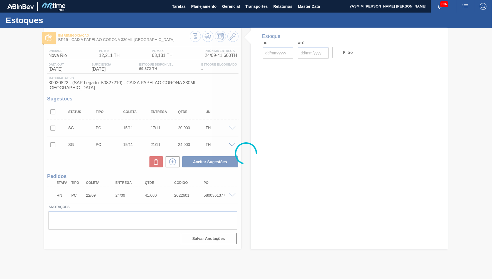
type input "[DATE]"
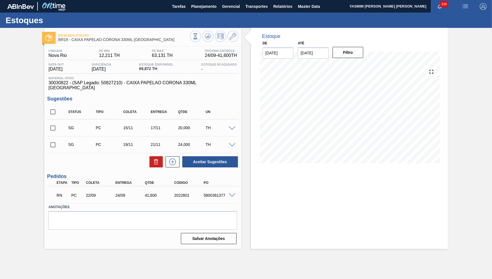
click at [211, 189] on div "RN PC 22/09 24/09 41,[PHONE_NUMBER] 5800361377" at bounding box center [141, 194] width 177 height 11
